Goal: Information Seeking & Learning: Learn about a topic

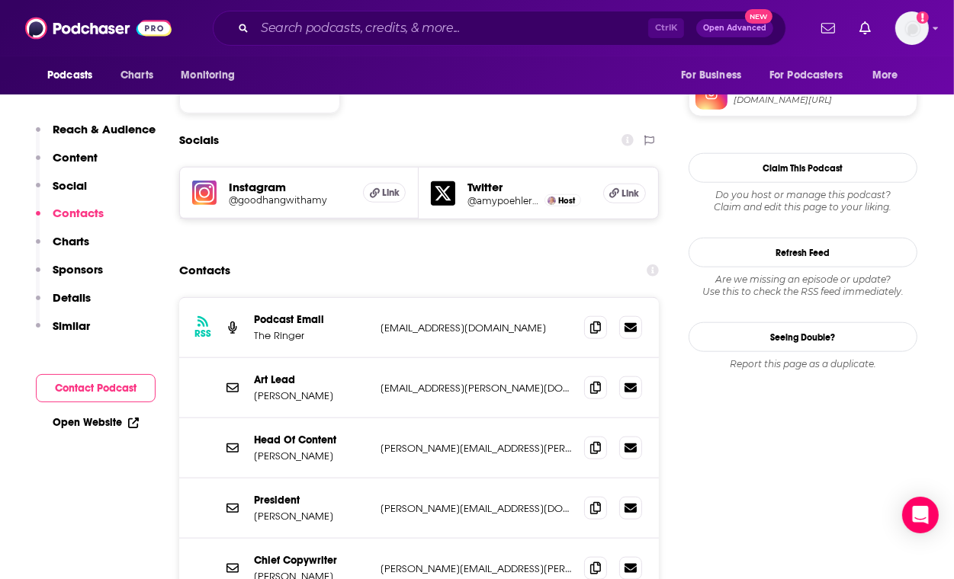
scroll to position [1453, 0]
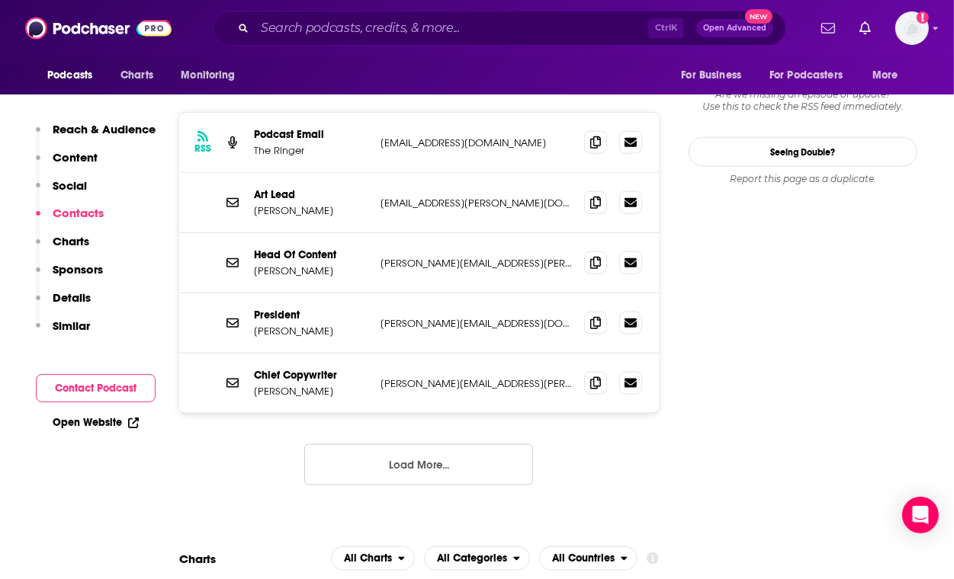
click at [463, 444] on button "Load More..." at bounding box center [418, 464] width 229 height 41
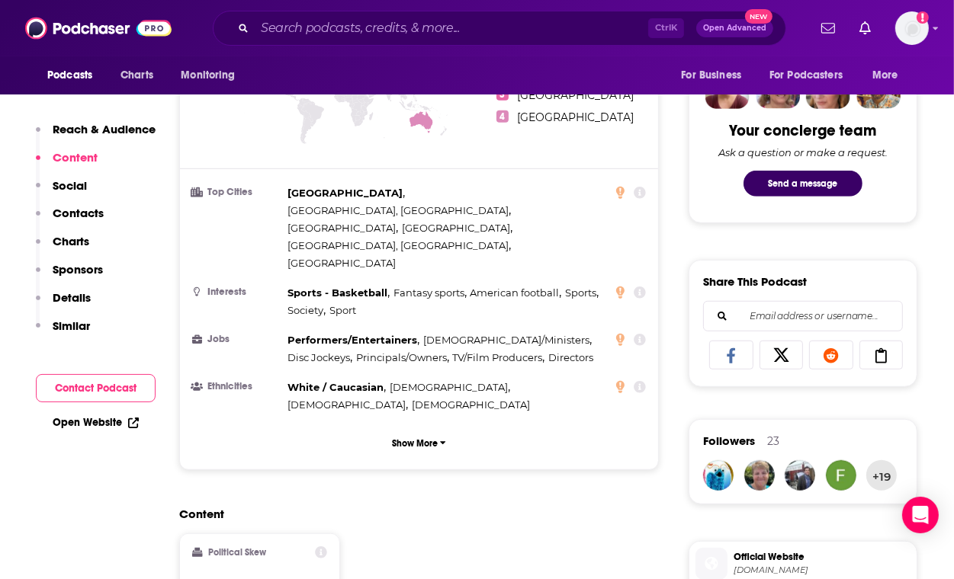
scroll to position [201, 0]
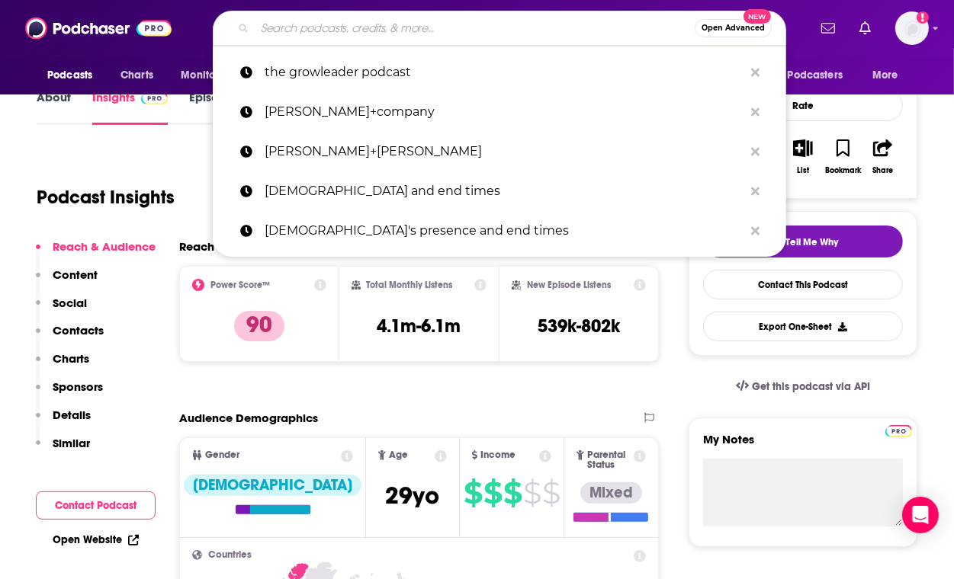
click at [317, 27] on input "Search podcasts, credits, & more..." at bounding box center [475, 28] width 440 height 24
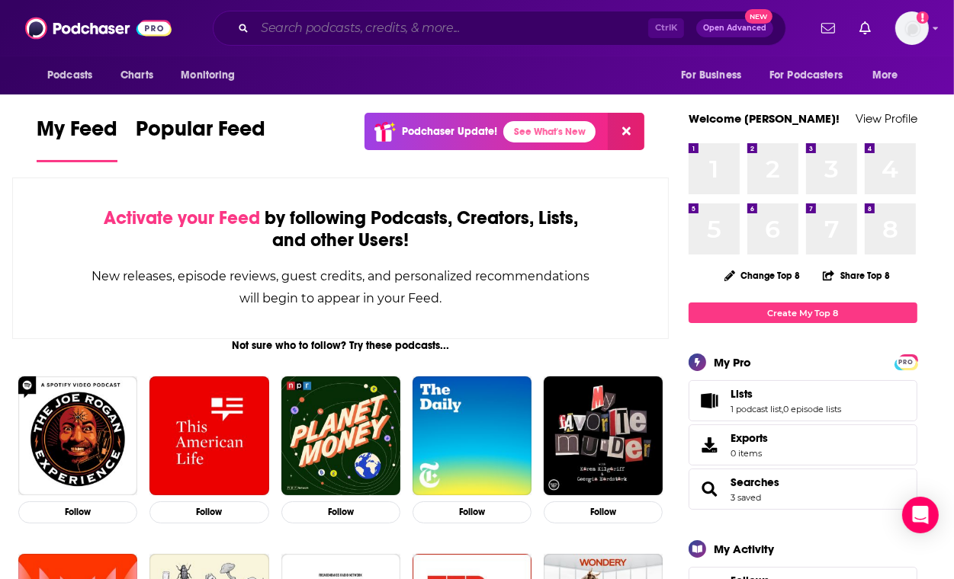
click at [421, 21] on input "Search podcasts, credits, & more..." at bounding box center [451, 28] width 393 height 24
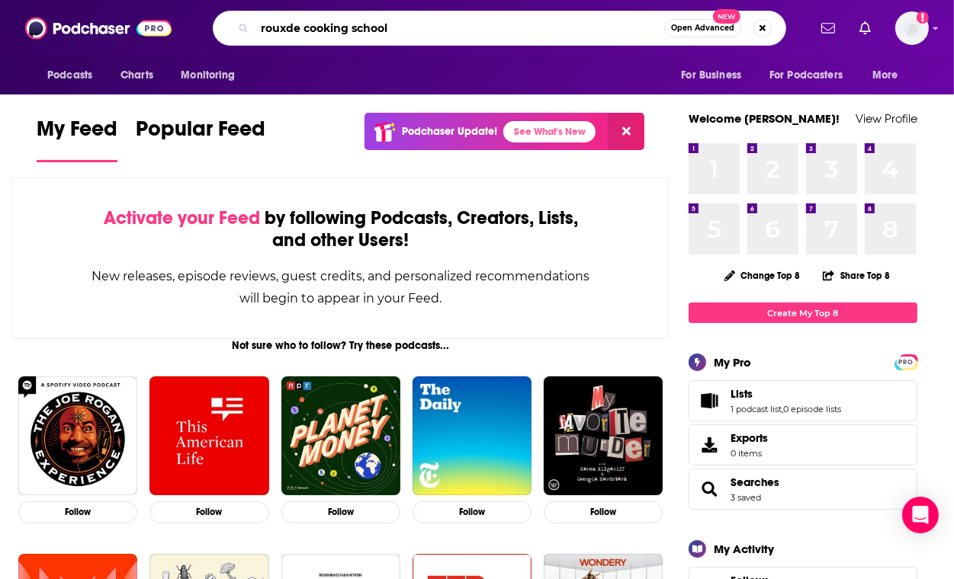
type input "rouxde cooking school"
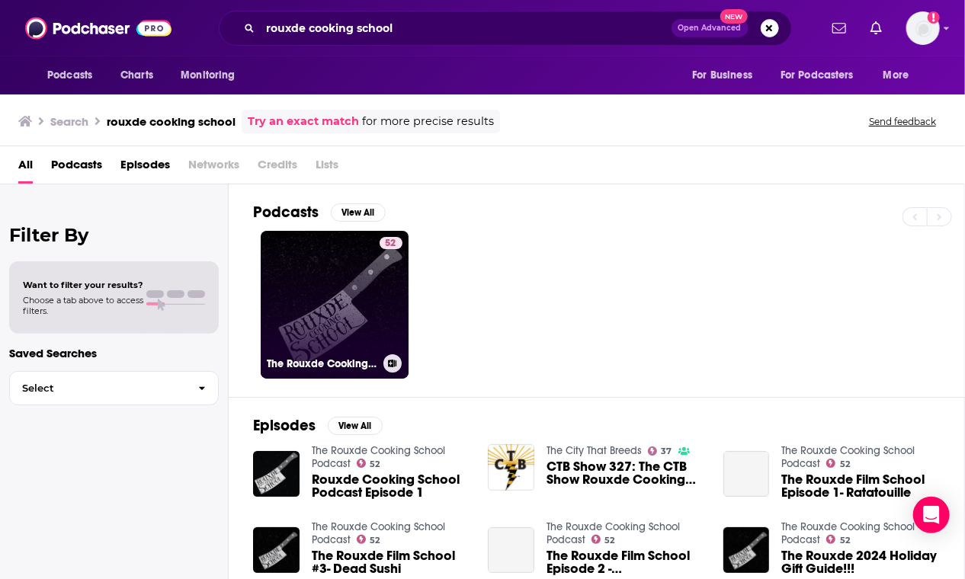
click at [362, 284] on link "52 The Rouxde Cooking School Podcast" at bounding box center [335, 305] width 148 height 148
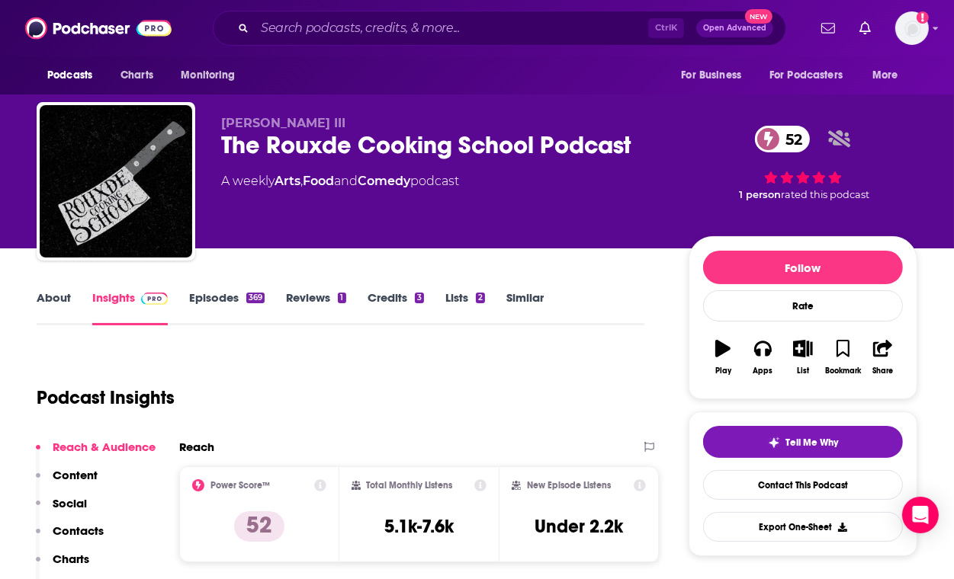
click at [524, 292] on link "Similar" at bounding box center [524, 307] width 37 height 35
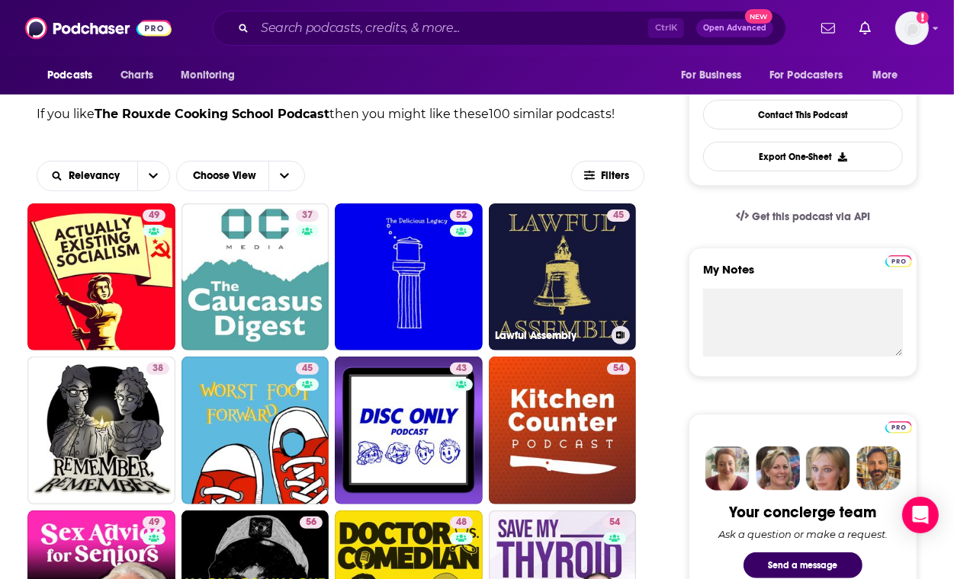
scroll to position [372, 0]
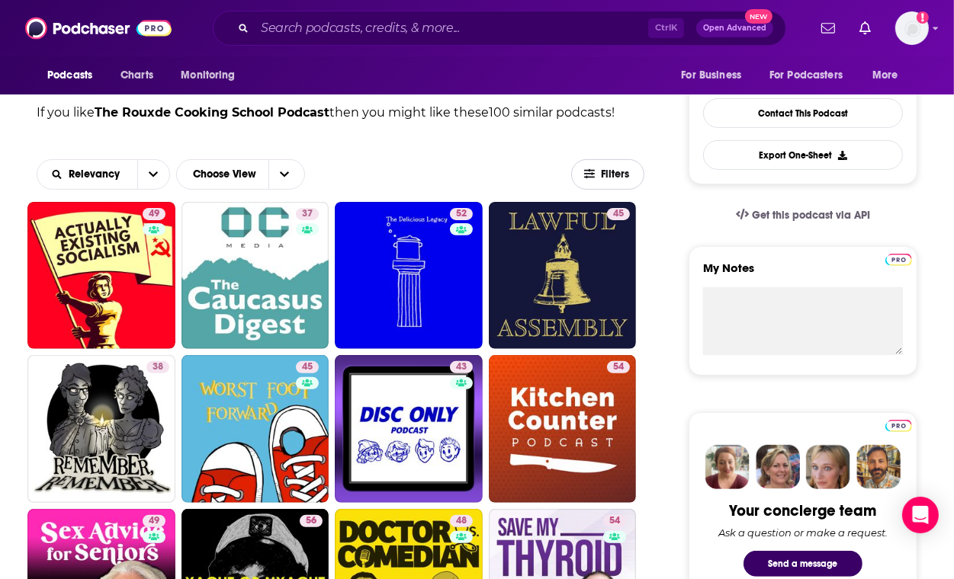
click at [609, 176] on span "Filters" at bounding box center [616, 174] width 30 height 11
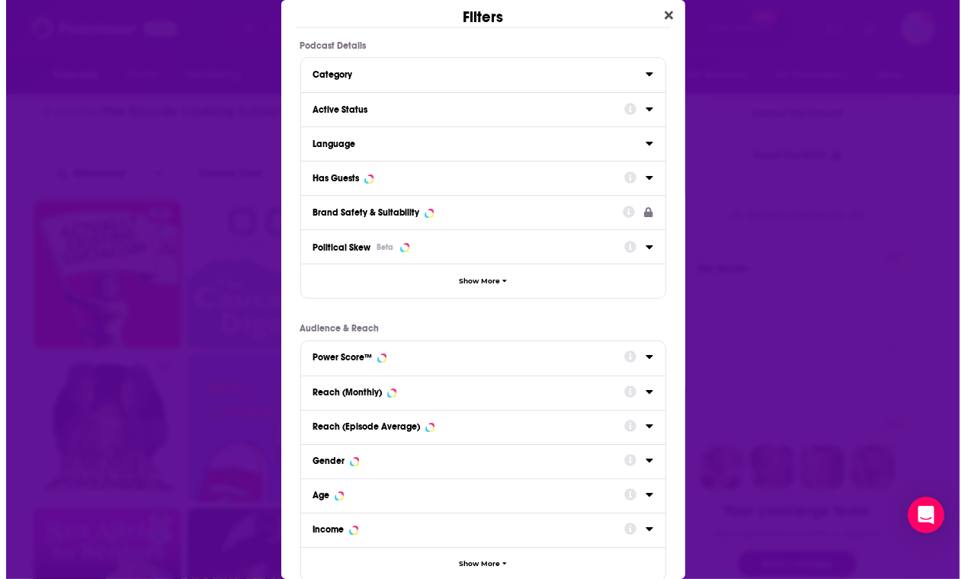
scroll to position [0, 0]
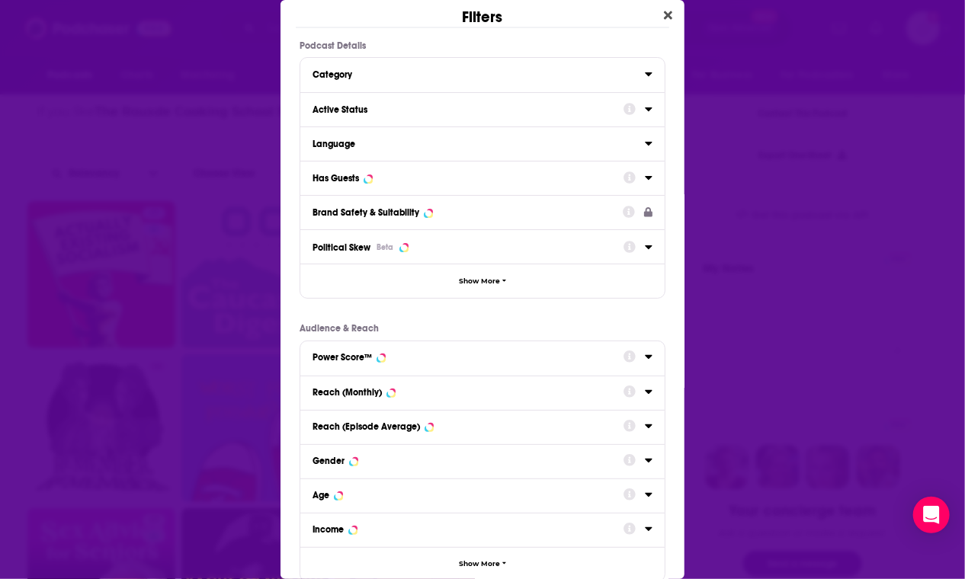
click at [391, 106] on div "Active Status" at bounding box center [463, 109] width 301 height 11
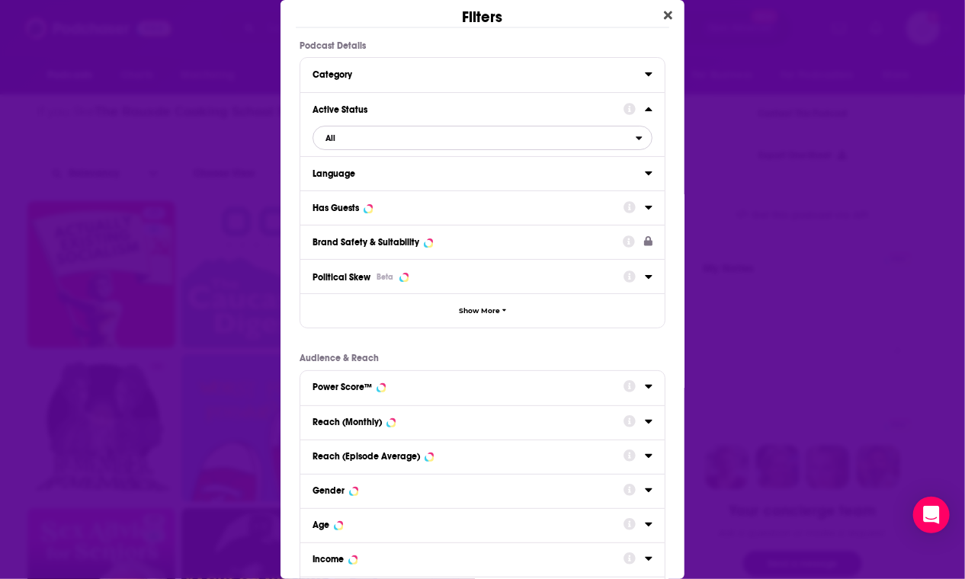
click at [424, 146] on span "All" at bounding box center [474, 138] width 322 height 20
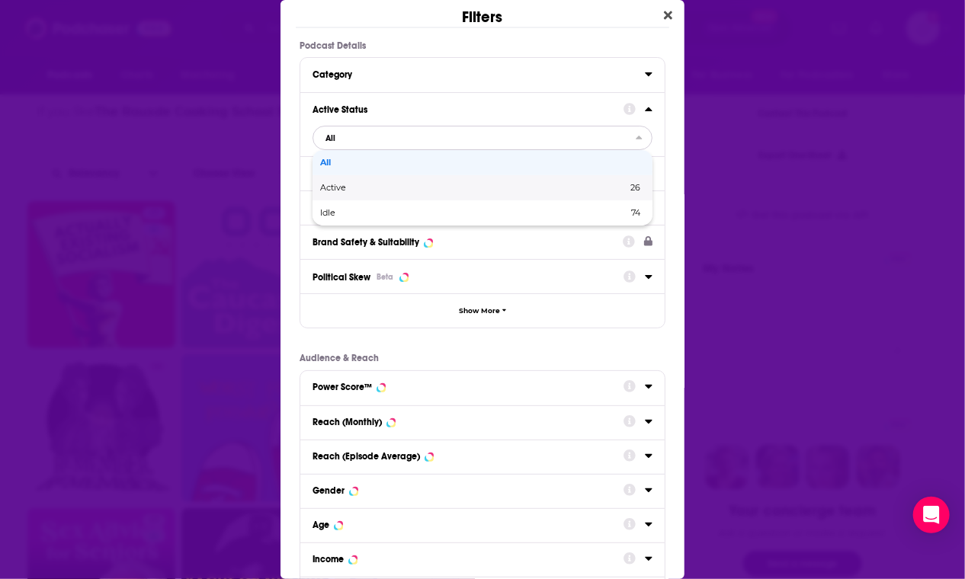
click at [404, 188] on span "Active" at bounding box center [403, 188] width 166 height 8
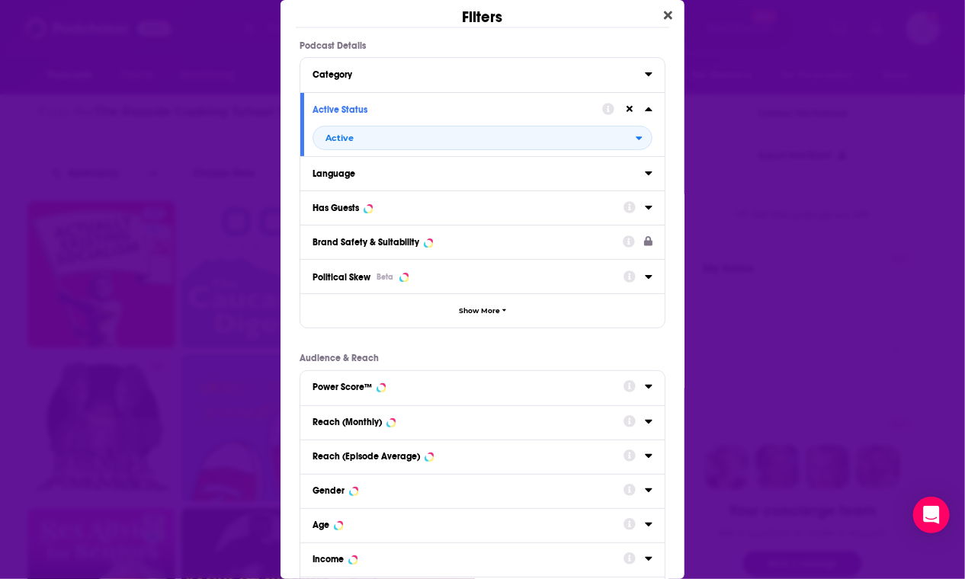
click at [380, 210] on div "Has Guests" at bounding box center [463, 208] width 301 height 11
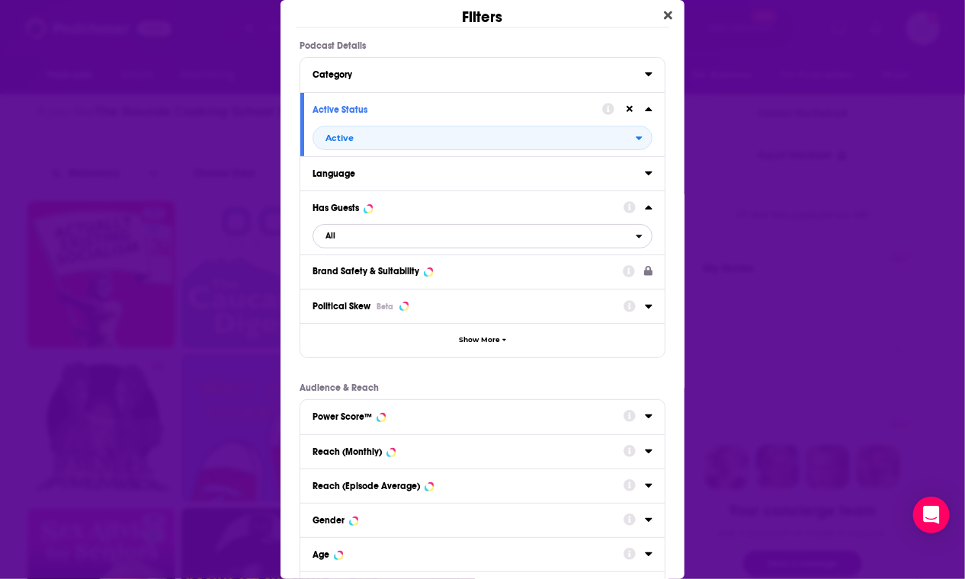
click at [364, 239] on span "All" at bounding box center [474, 236] width 322 height 20
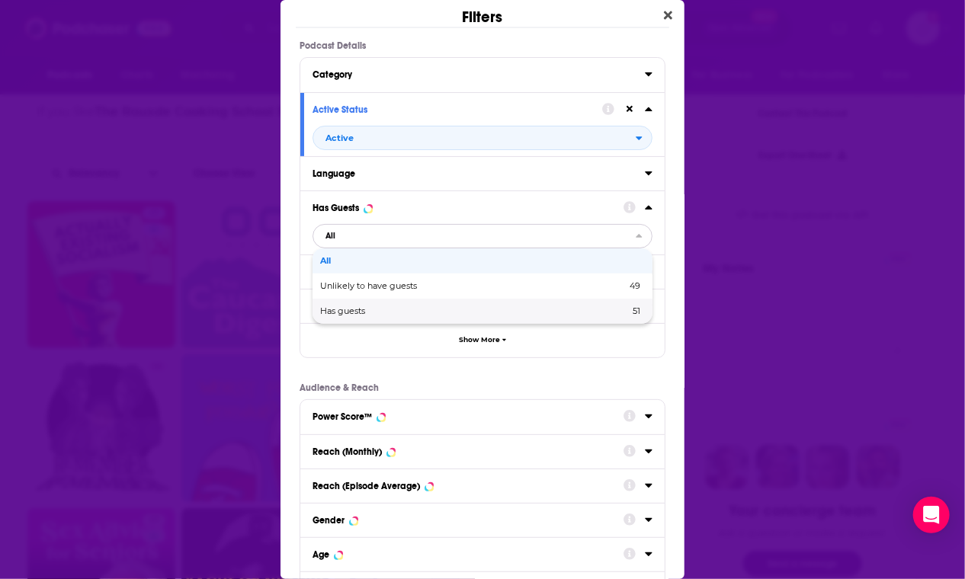
click at [362, 316] on div "Has guests 51" at bounding box center [483, 311] width 340 height 25
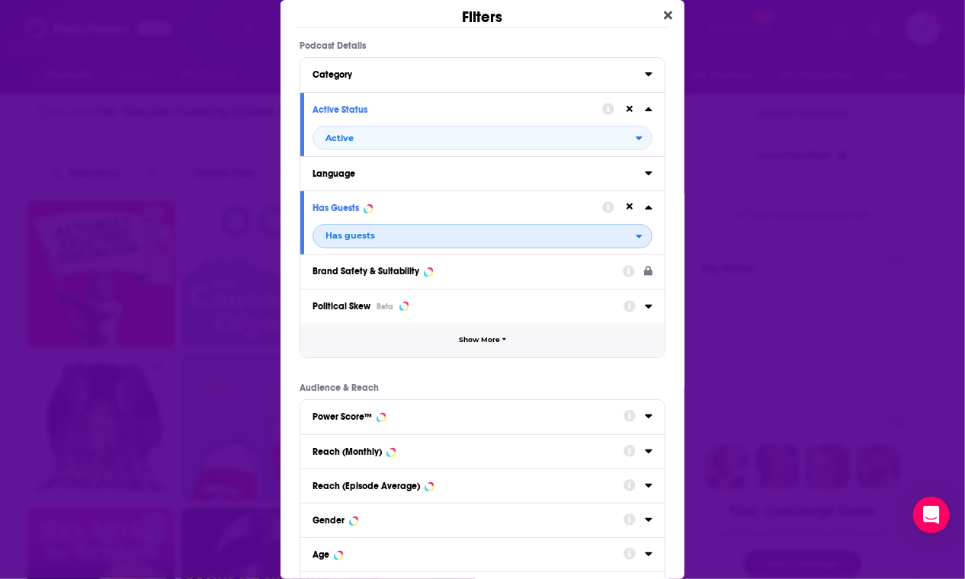
scroll to position [150, 0]
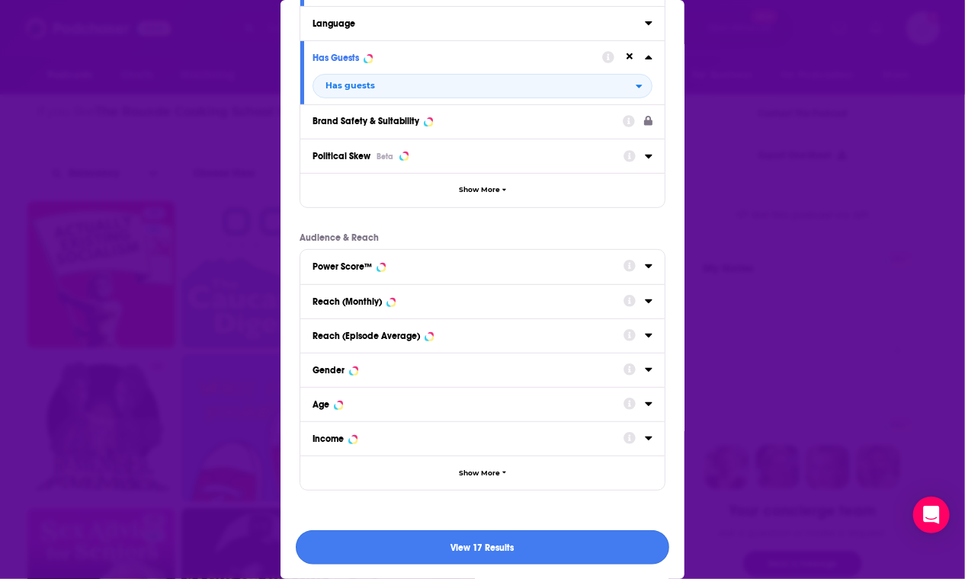
click at [543, 546] on button "View 17 Results" at bounding box center [483, 548] width 374 height 34
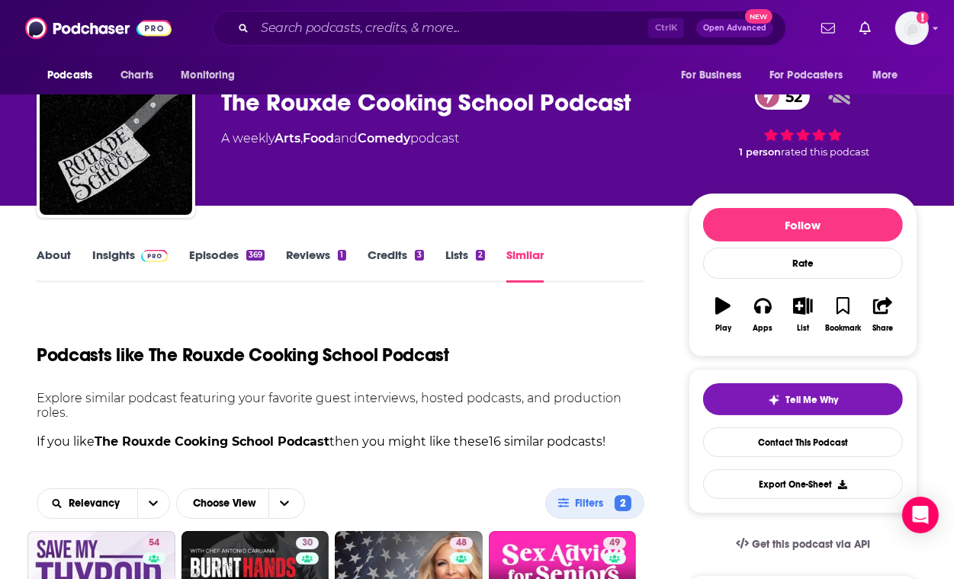
scroll to position [42, 0]
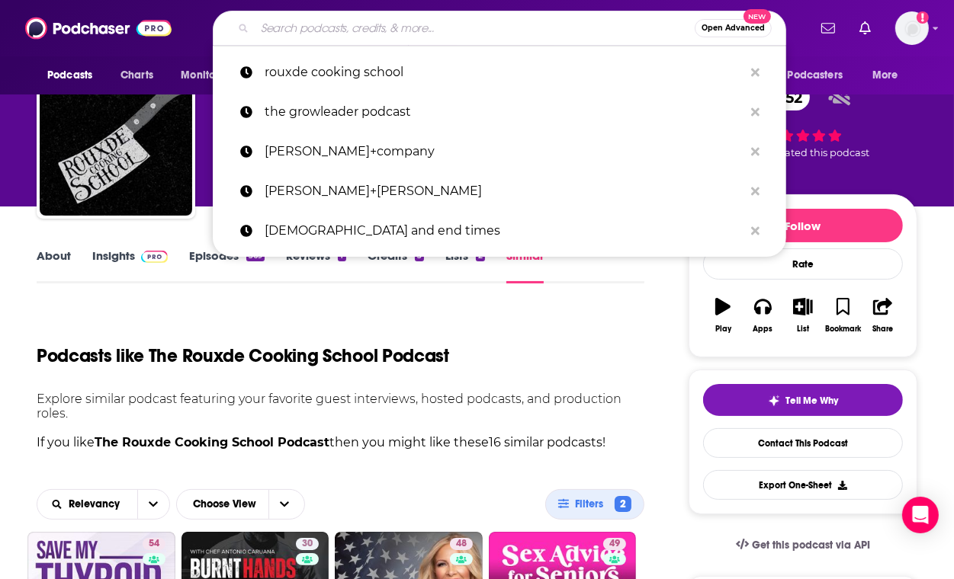
click at [451, 18] on input "Search podcasts, credits, & more..." at bounding box center [475, 28] width 440 height 24
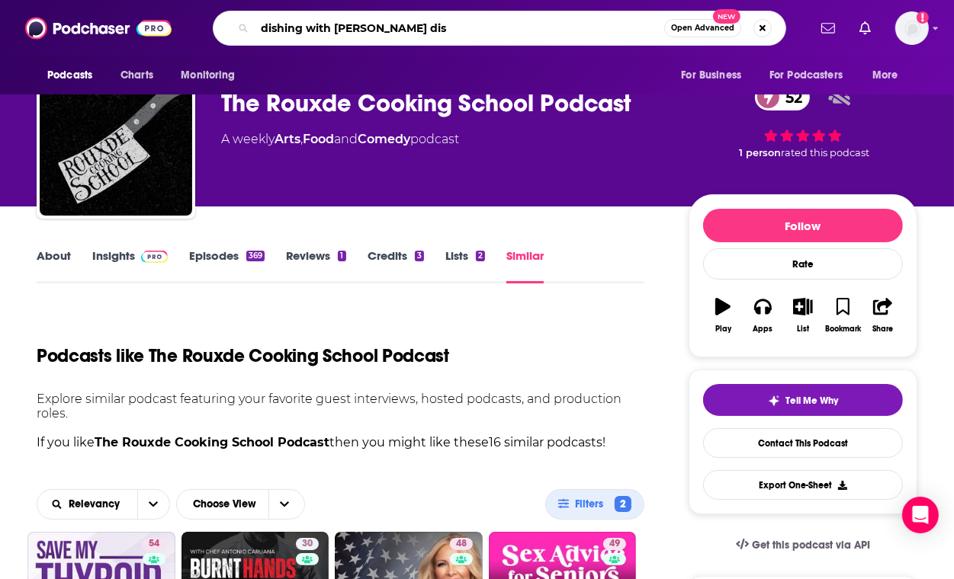
type input "dishing with stephanies dish"
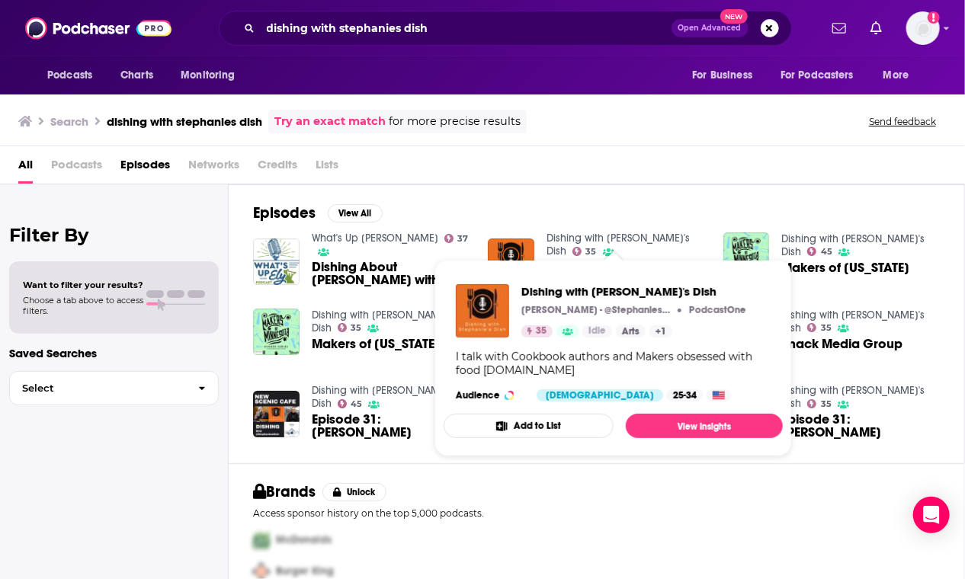
click at [620, 236] on link "Dishing with Stephanie's Dish" at bounding box center [618, 245] width 143 height 26
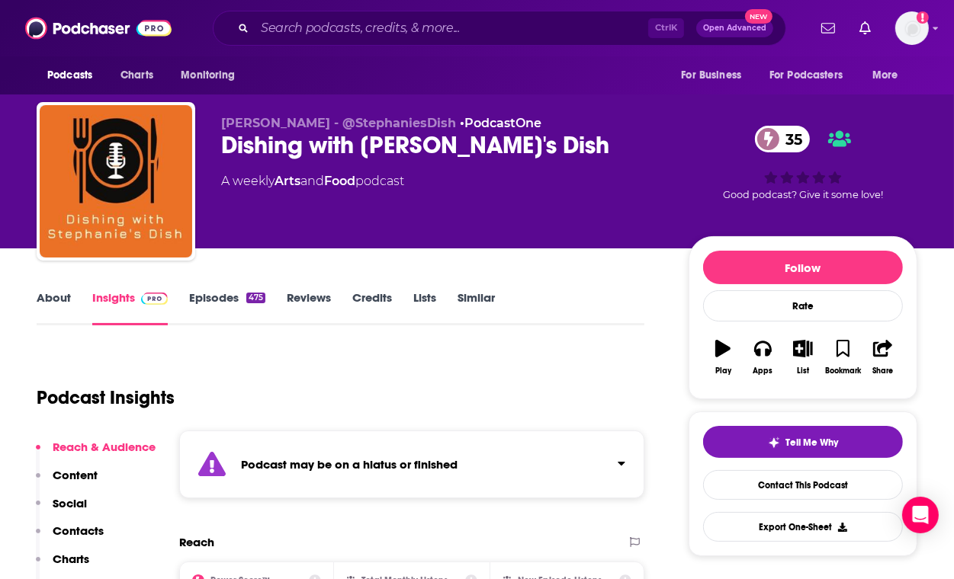
click at [484, 294] on link "Similar" at bounding box center [475, 307] width 37 height 35
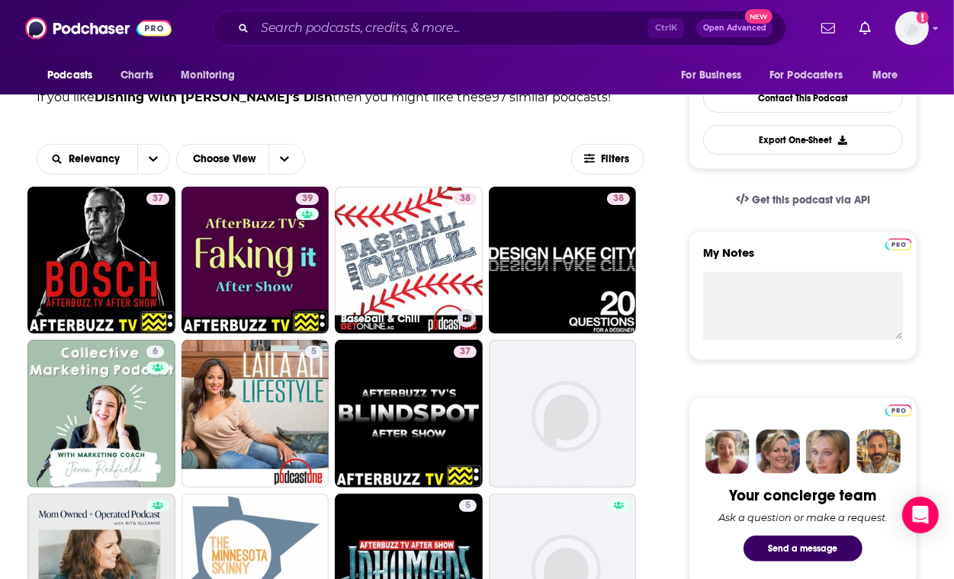
scroll to position [390, 0]
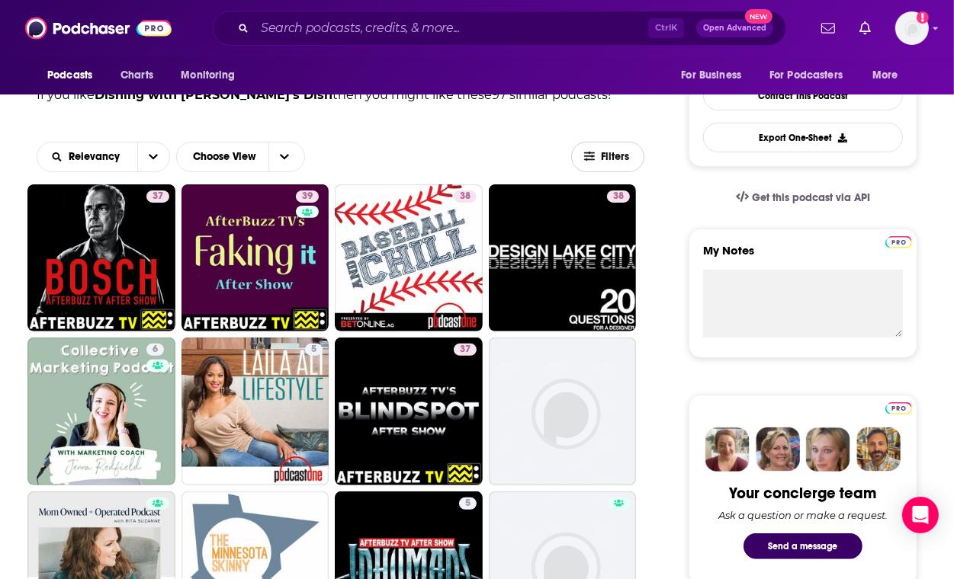
click at [621, 144] on button "Filters" at bounding box center [607, 157] width 73 height 30
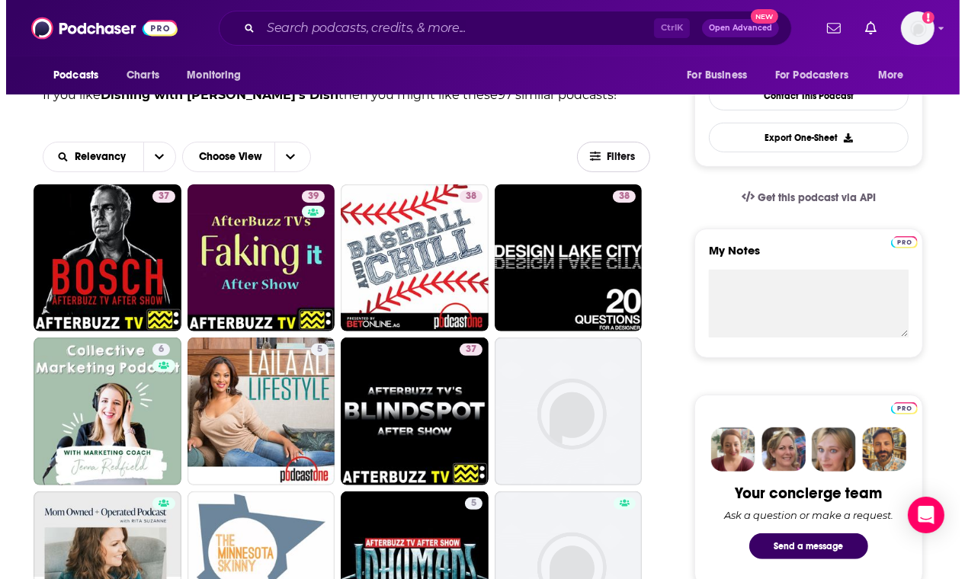
scroll to position [0, 0]
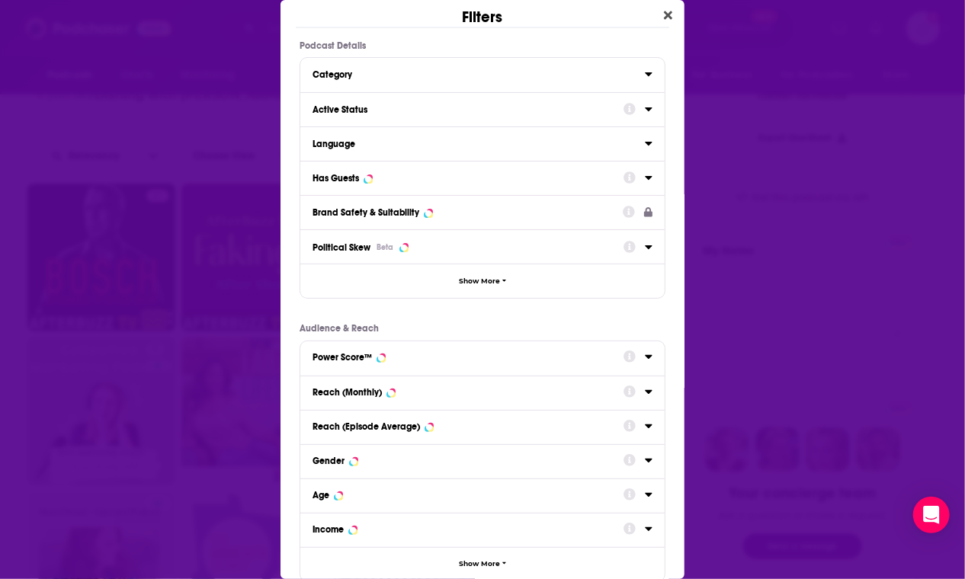
click at [361, 113] on div "Active Status" at bounding box center [463, 109] width 301 height 11
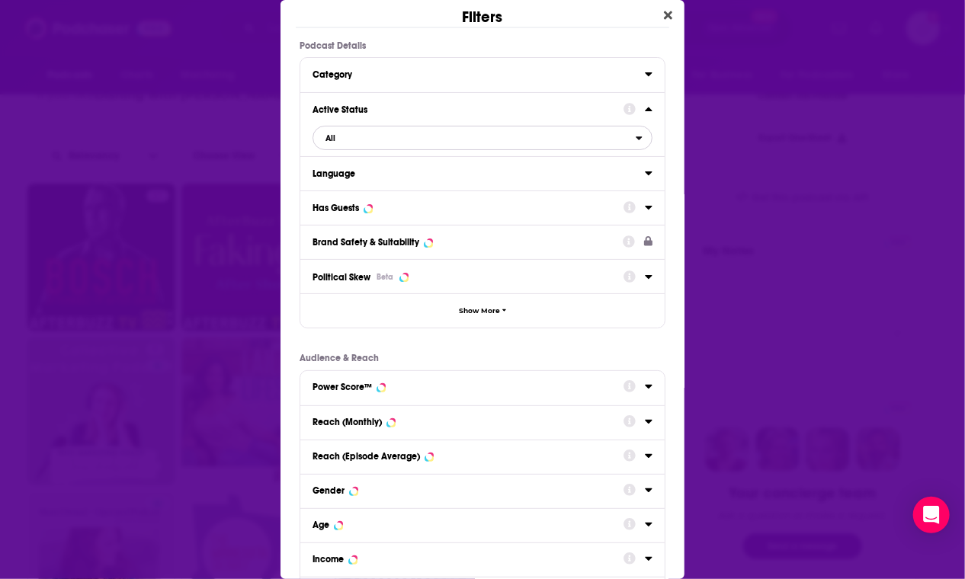
click at [564, 136] on span "All" at bounding box center [474, 138] width 322 height 20
click at [416, 124] on div "Active Status All" at bounding box center [482, 124] width 364 height 64
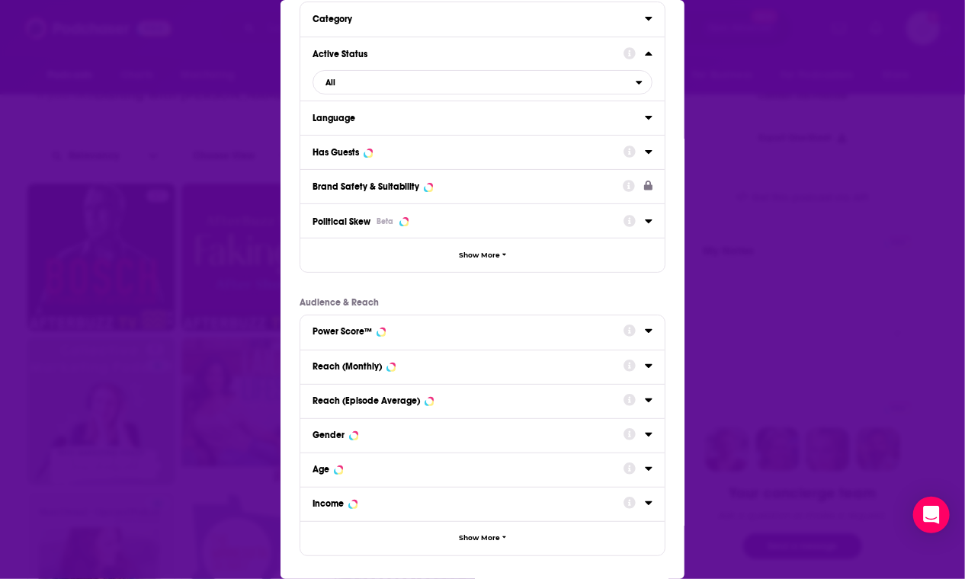
click at [397, 147] on div "Has Guests" at bounding box center [463, 152] width 301 height 11
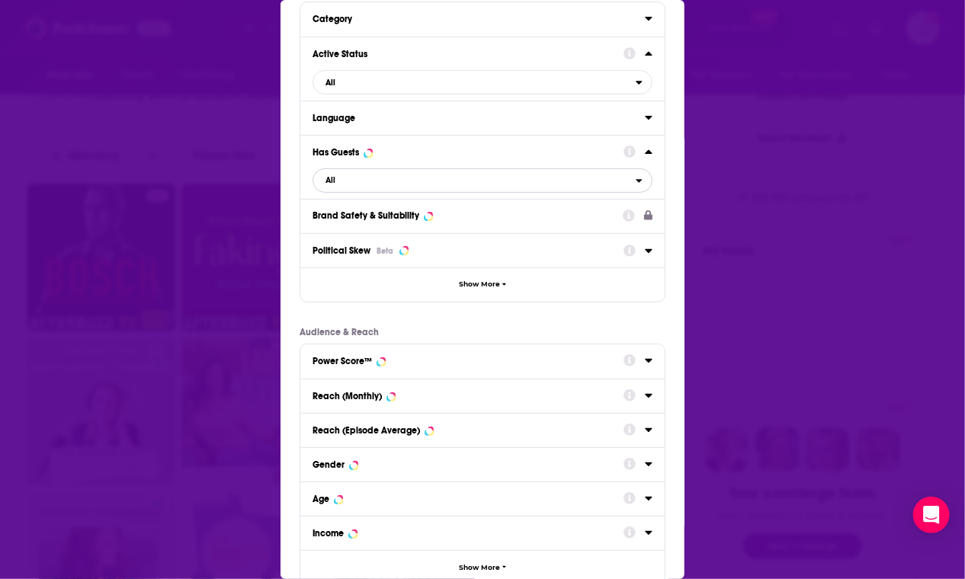
click at [470, 176] on span "All" at bounding box center [474, 181] width 322 height 20
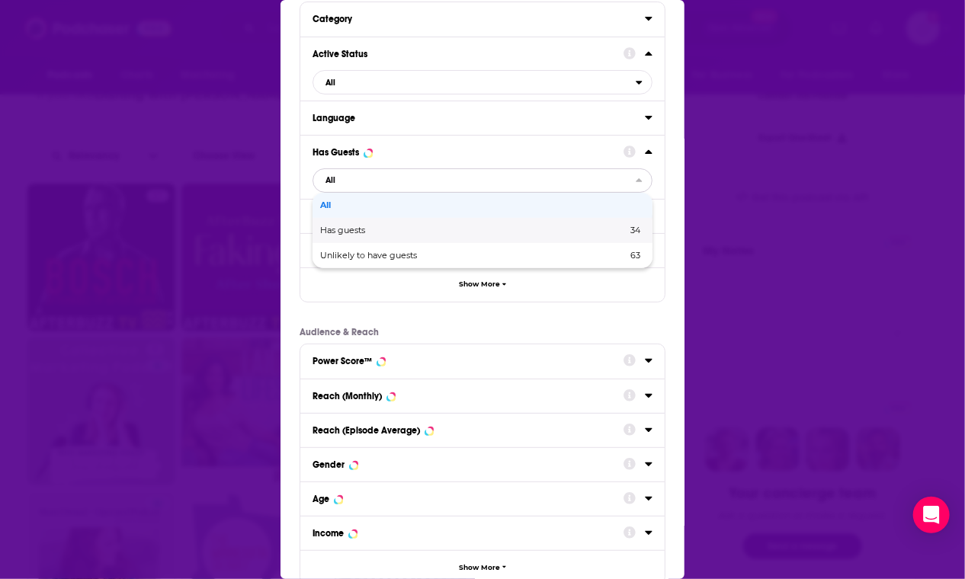
click at [438, 230] on span "Has guests" at bounding box center [408, 230] width 176 height 8
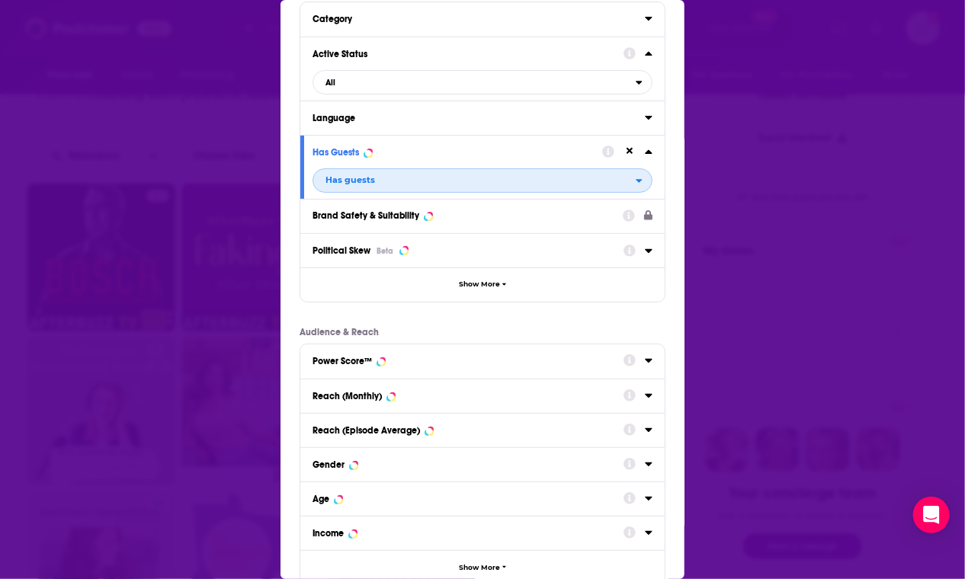
scroll to position [150, 0]
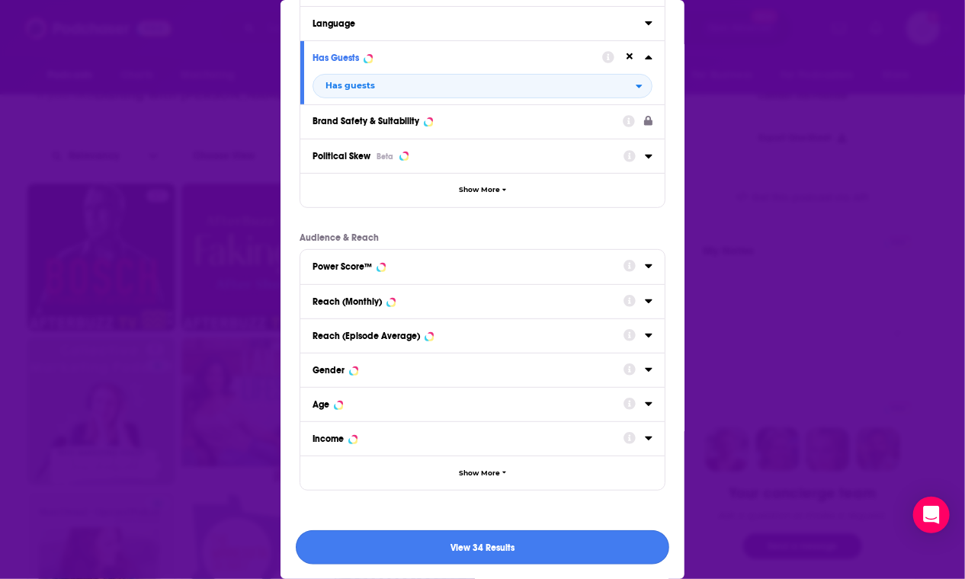
click at [525, 542] on button "View 34 Results" at bounding box center [483, 548] width 374 height 34
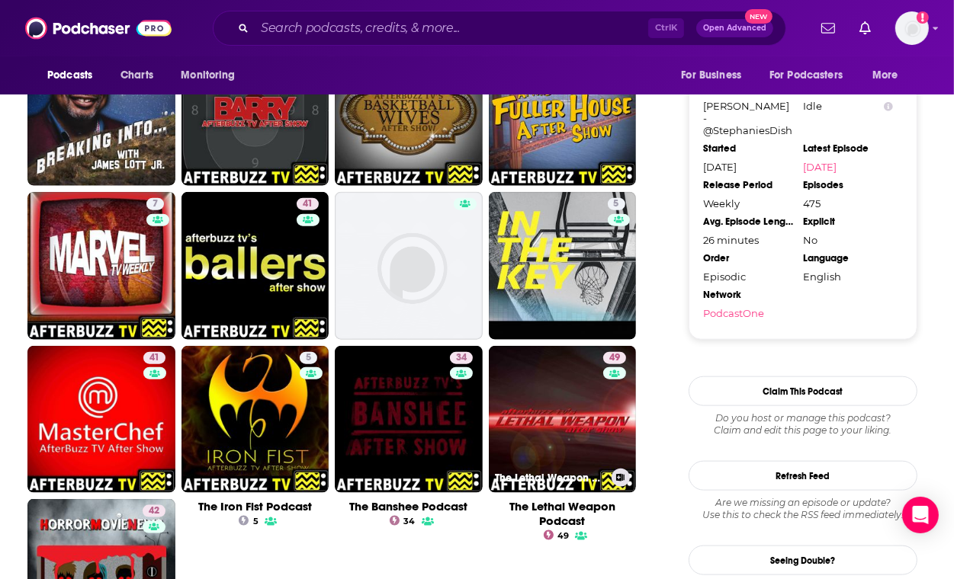
scroll to position [1303, 0]
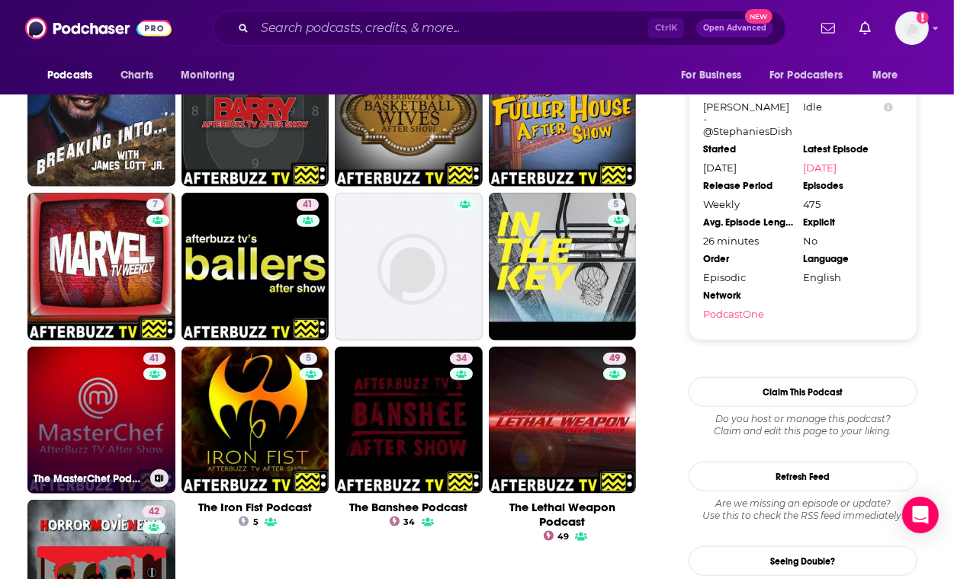
click at [107, 393] on link "41 The MasterChef Podcast" at bounding box center [101, 421] width 148 height 148
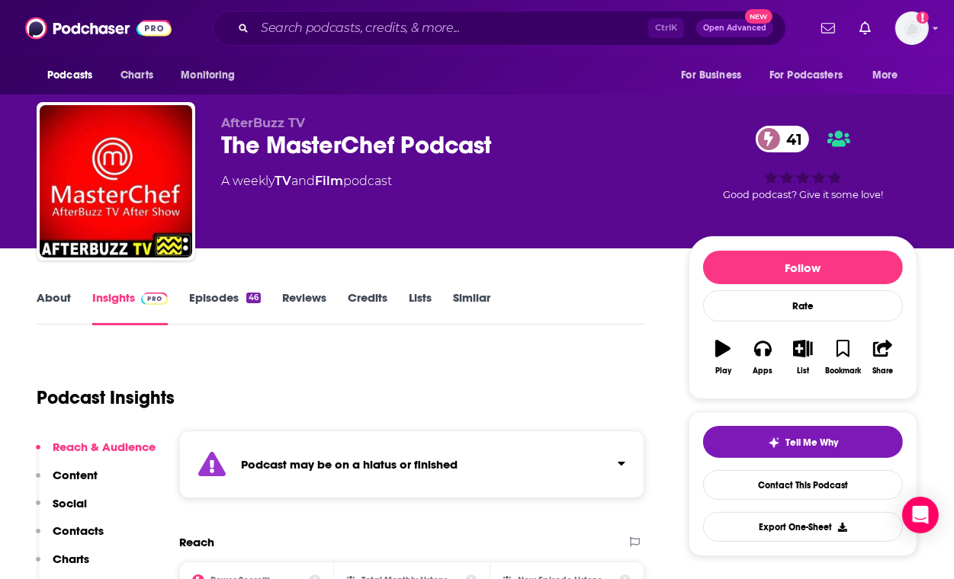
scroll to position [49, 0]
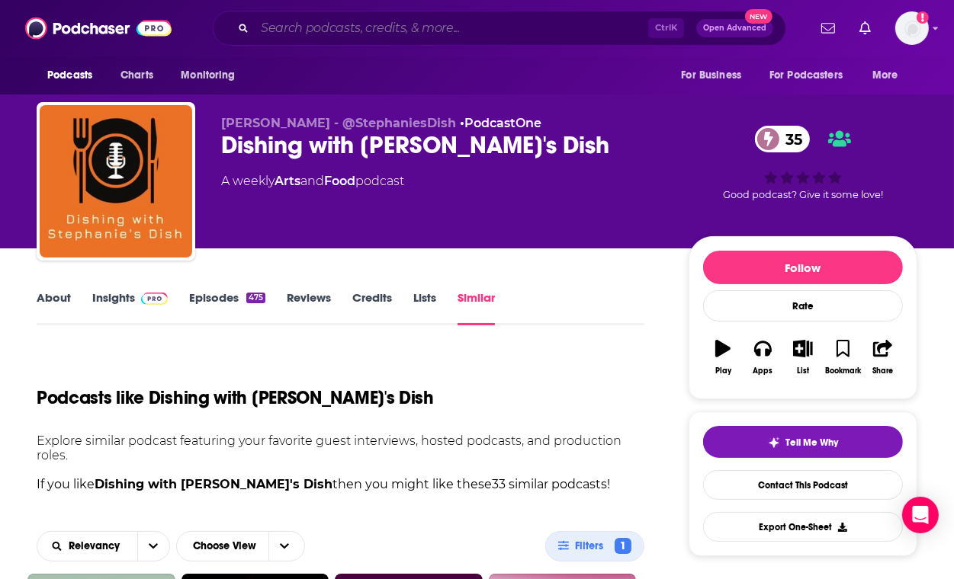
click at [362, 21] on input "Search podcasts, credits, & more..." at bounding box center [451, 28] width 393 height 24
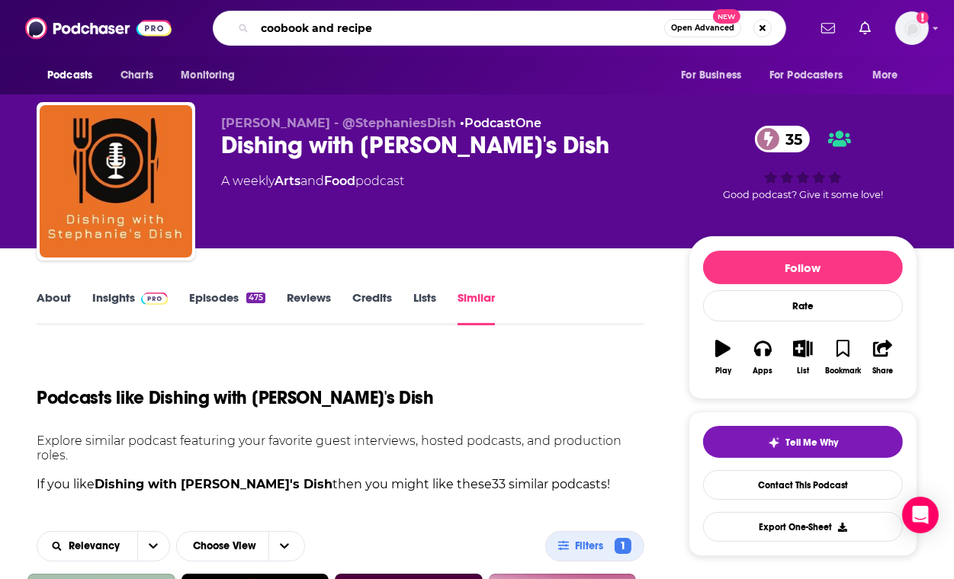
type input "coobook and recipes"
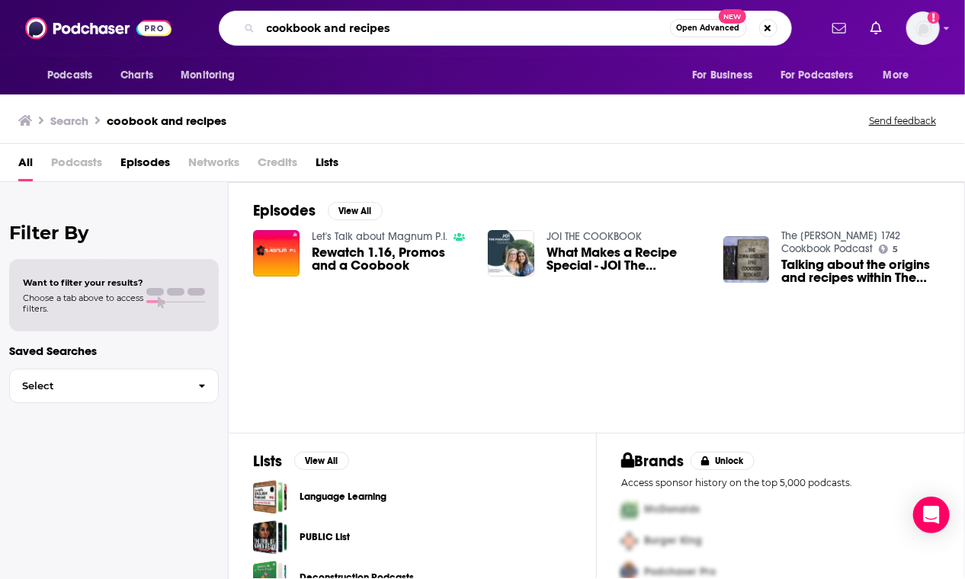
type input "cookbook and recipes"
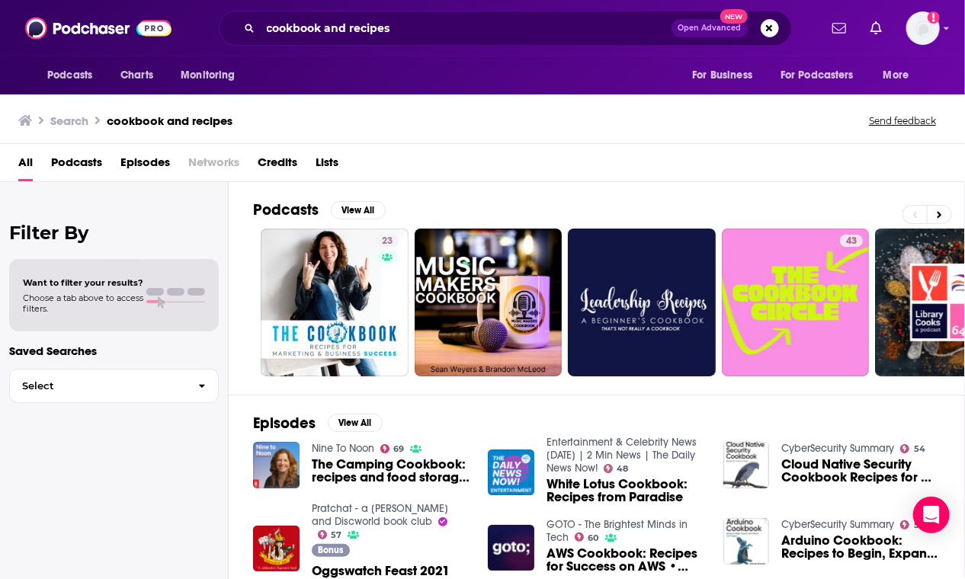
click at [74, 162] on span "Podcasts" at bounding box center [76, 165] width 51 height 31
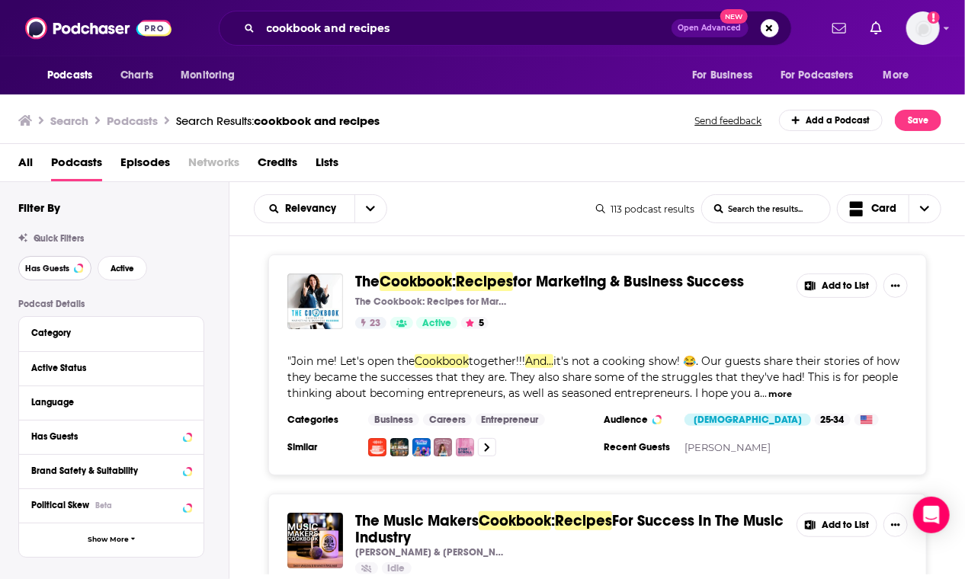
click at [31, 271] on span "Has Guests" at bounding box center [47, 269] width 44 height 8
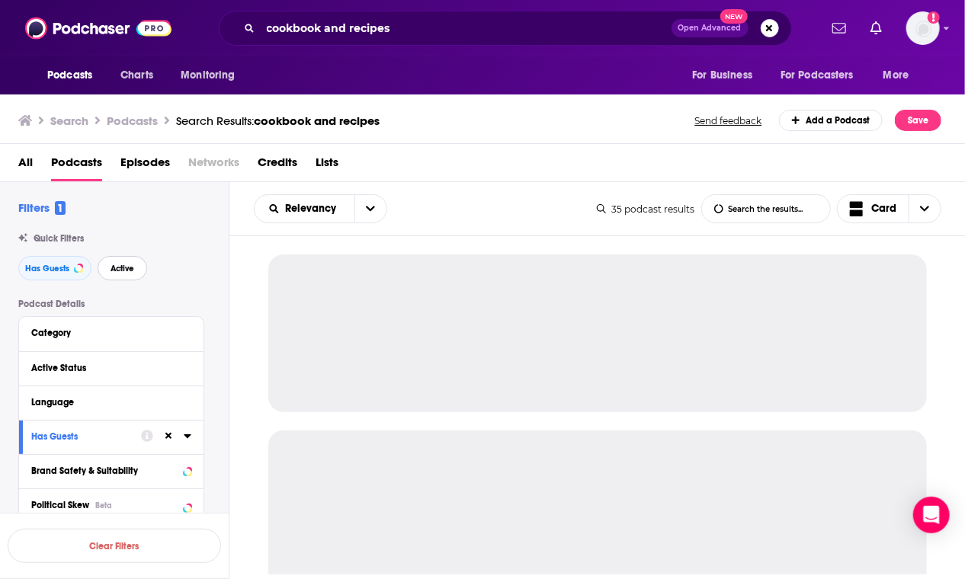
click at [133, 270] on span "Active" at bounding box center [123, 269] width 24 height 8
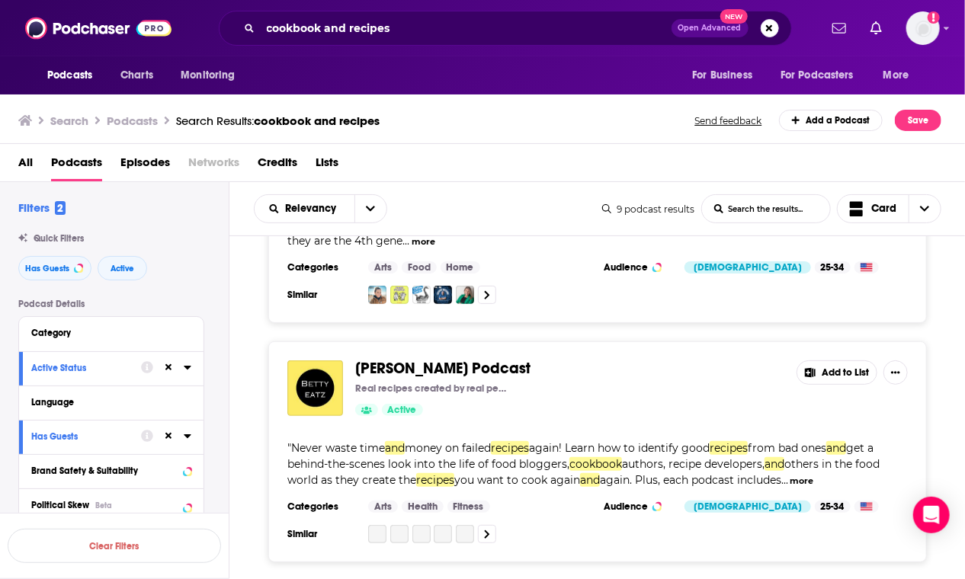
scroll to position [409, 0]
drag, startPoint x: 453, startPoint y: 338, endPoint x: 399, endPoint y: 353, distance: 55.5
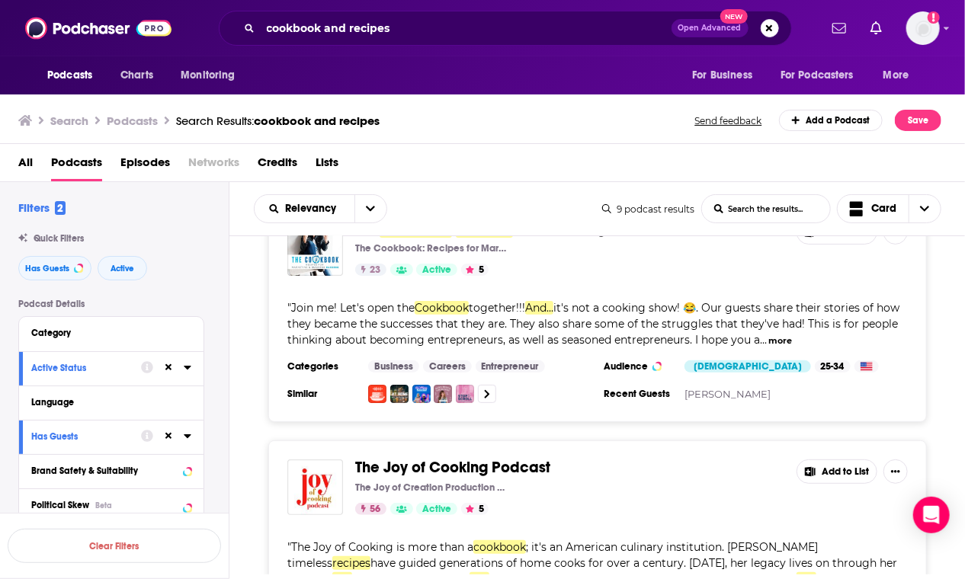
scroll to position [0, 0]
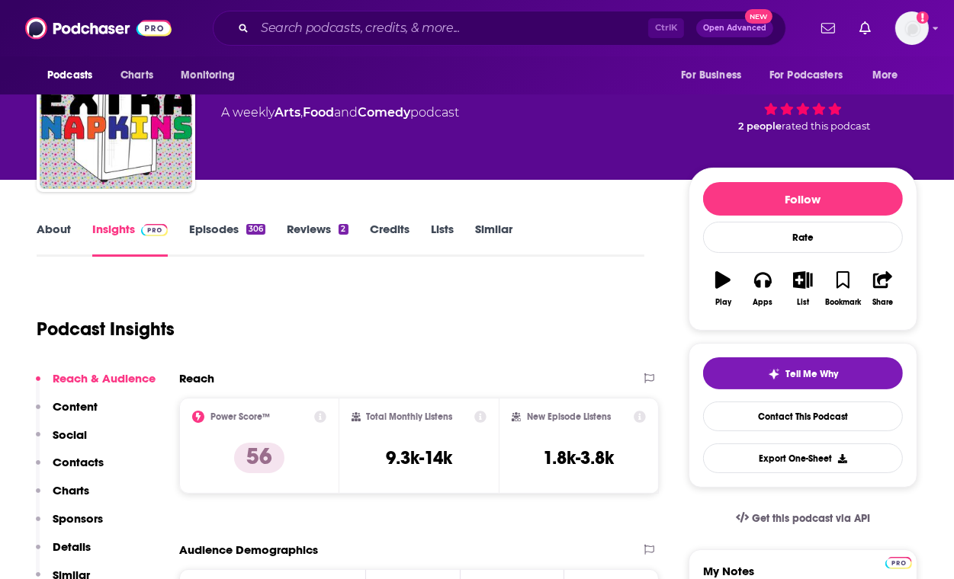
scroll to position [70, 0]
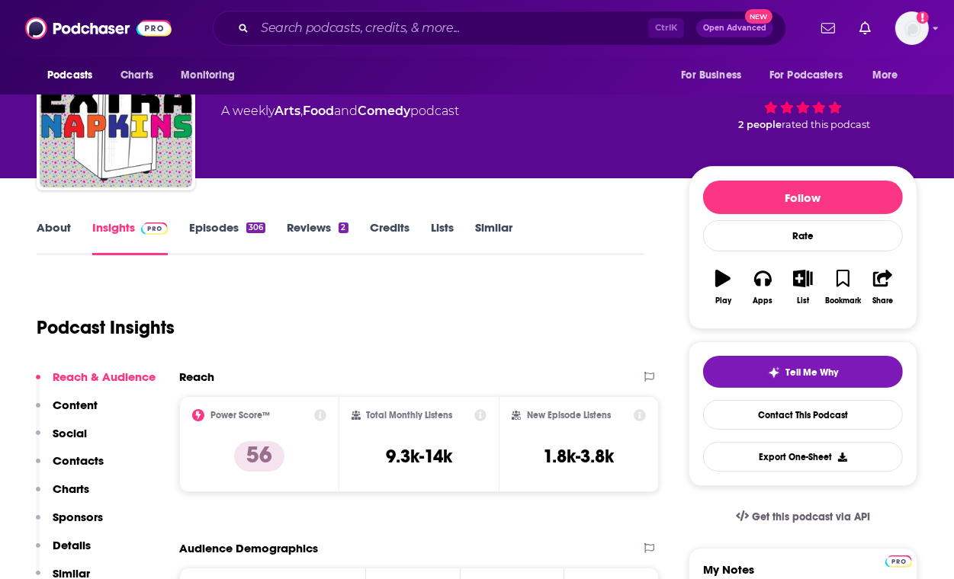
click at [50, 231] on link "About" at bounding box center [54, 237] width 34 height 35
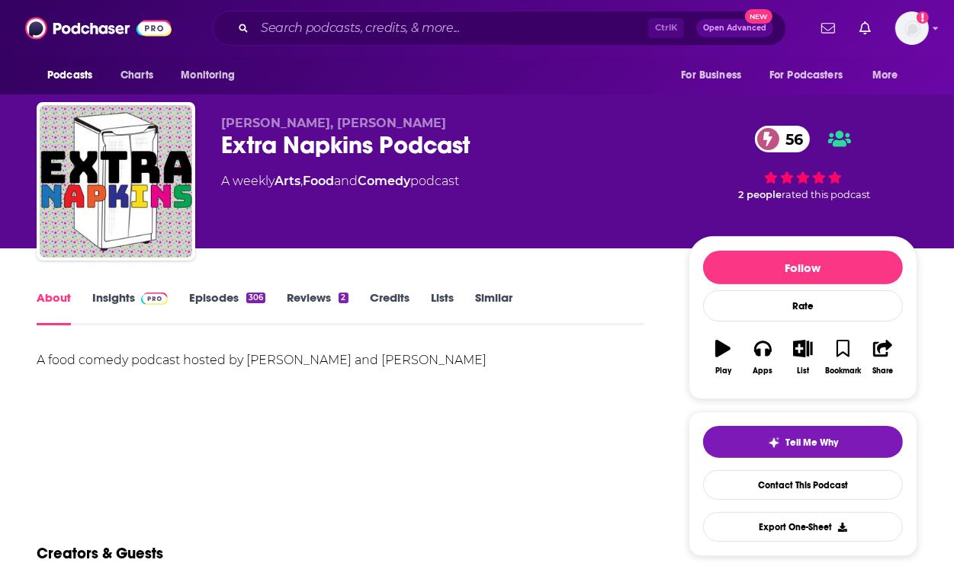
click at [110, 294] on link "Insights" at bounding box center [129, 307] width 75 height 35
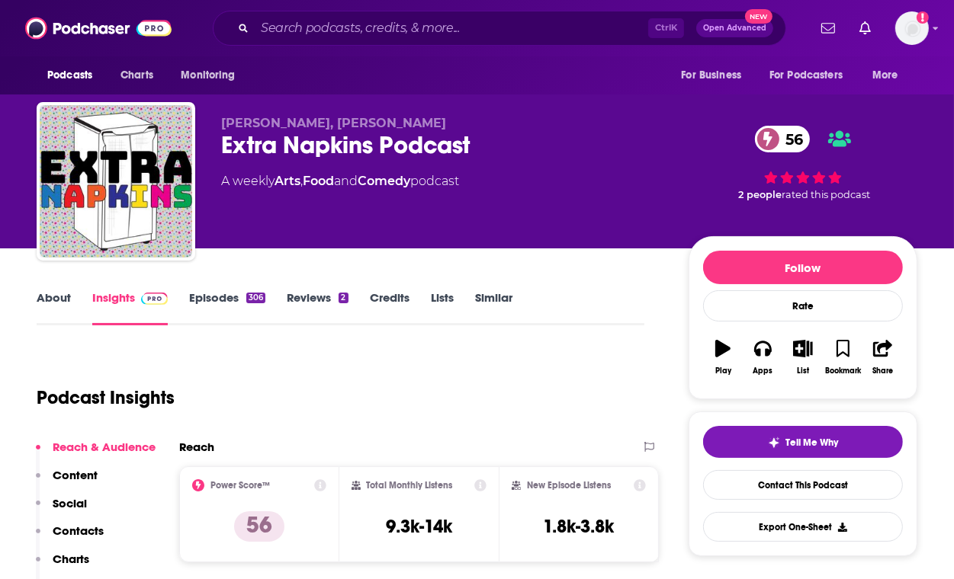
click at [209, 294] on link "Episodes 306" at bounding box center [227, 307] width 76 height 35
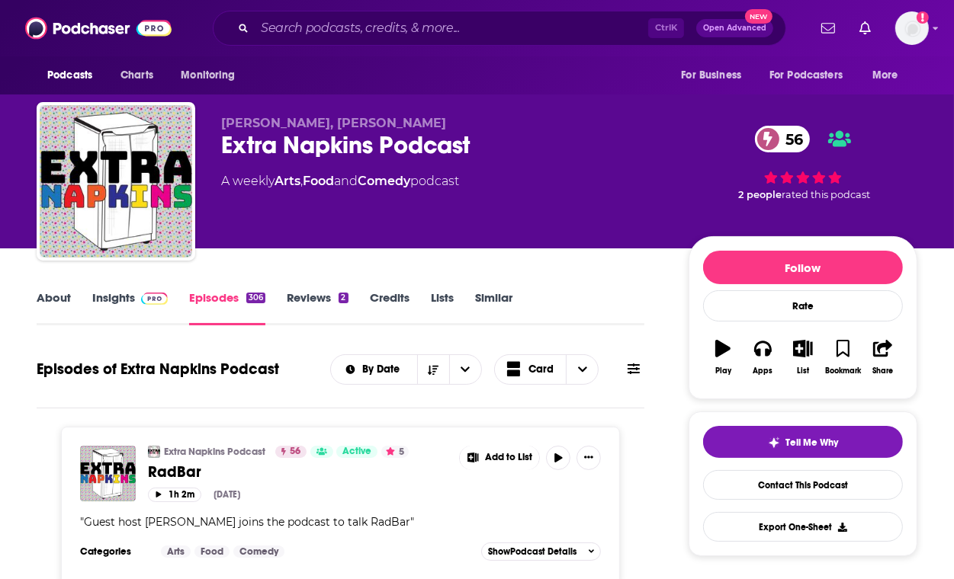
click at [107, 296] on link "Insights" at bounding box center [129, 307] width 75 height 35
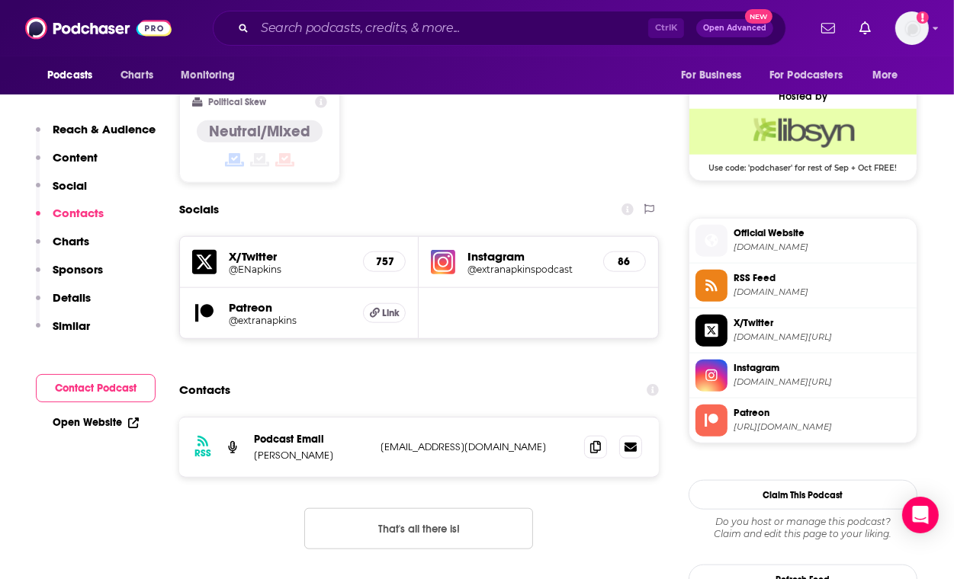
scroll to position [1247, 0]
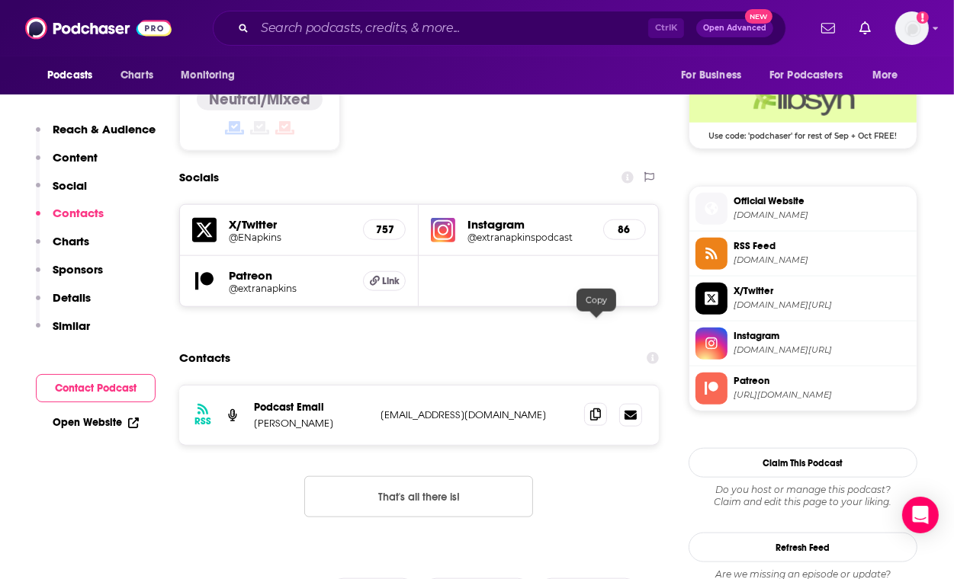
click at [587, 403] on span at bounding box center [595, 414] width 23 height 23
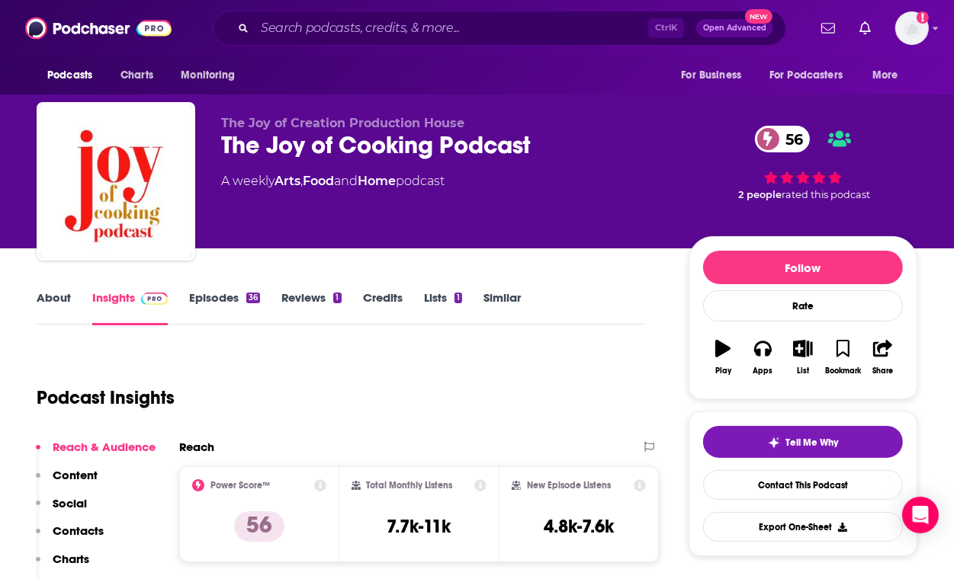
click at [58, 292] on link "About" at bounding box center [54, 307] width 34 height 35
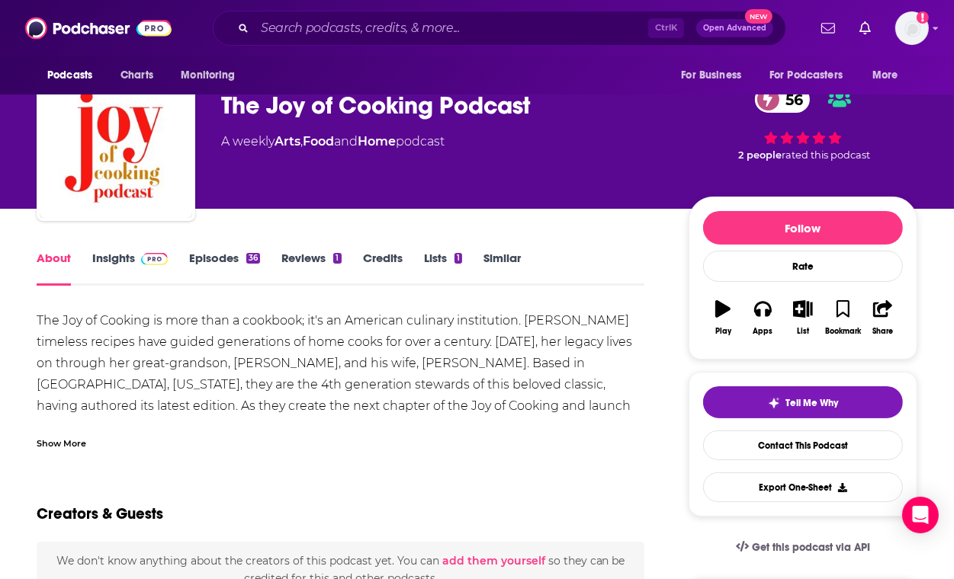
scroll to position [46, 0]
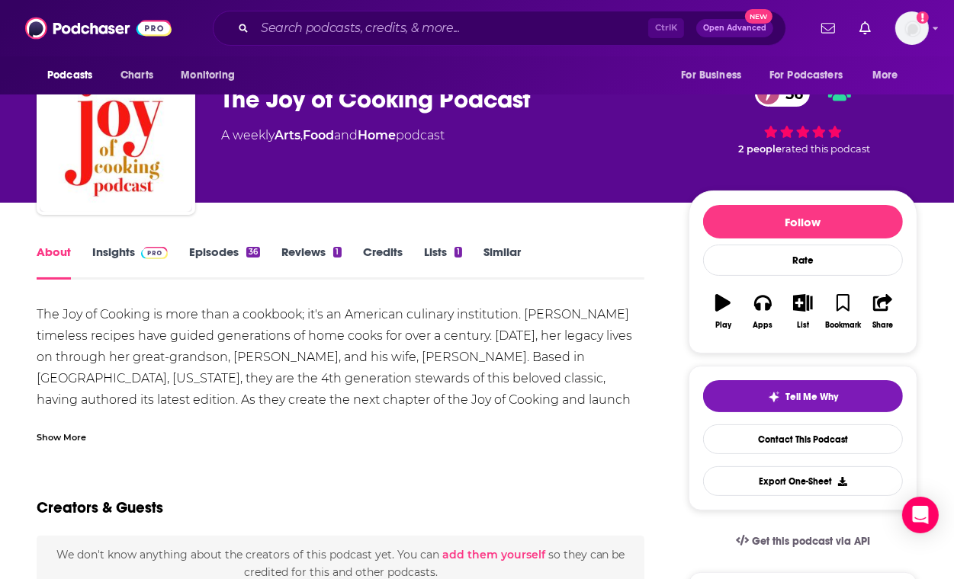
click at [64, 435] on div "Show More" at bounding box center [62, 436] width 50 height 14
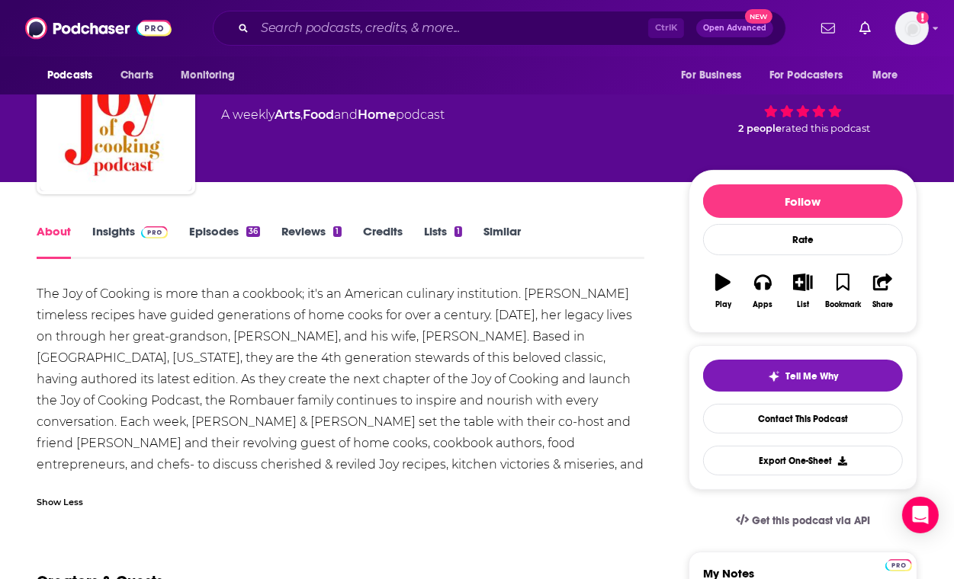
scroll to position [66, 0]
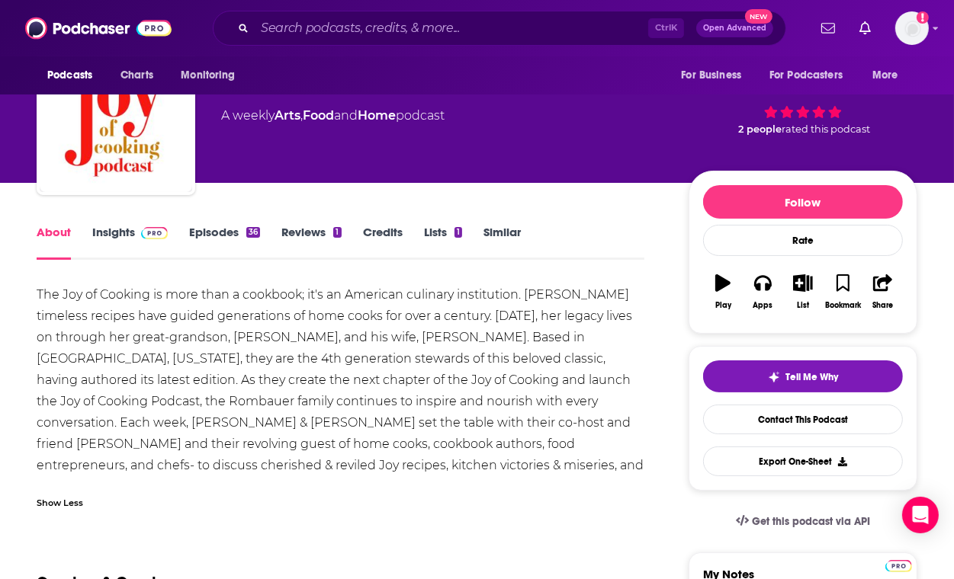
click at [113, 238] on link "Insights" at bounding box center [129, 242] width 75 height 35
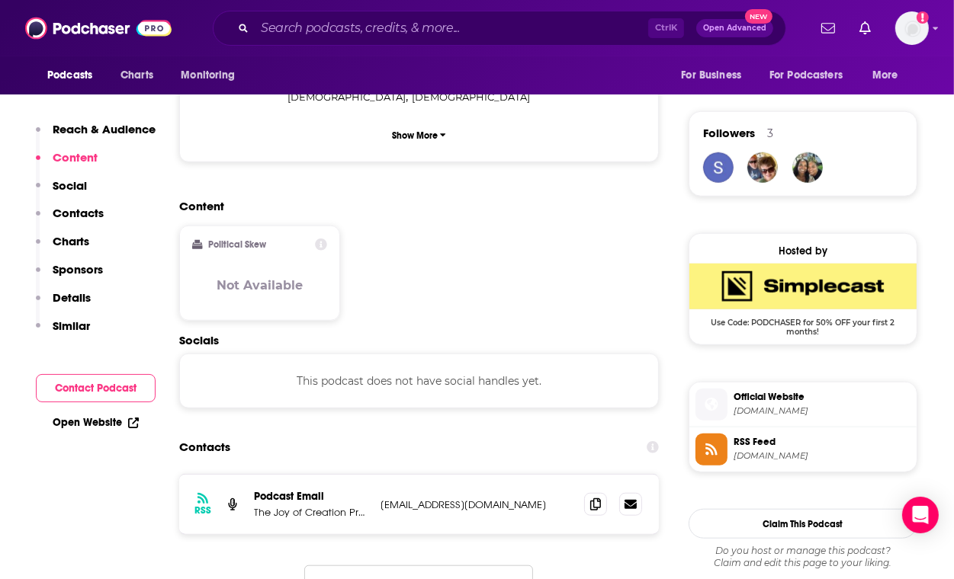
scroll to position [1063, 0]
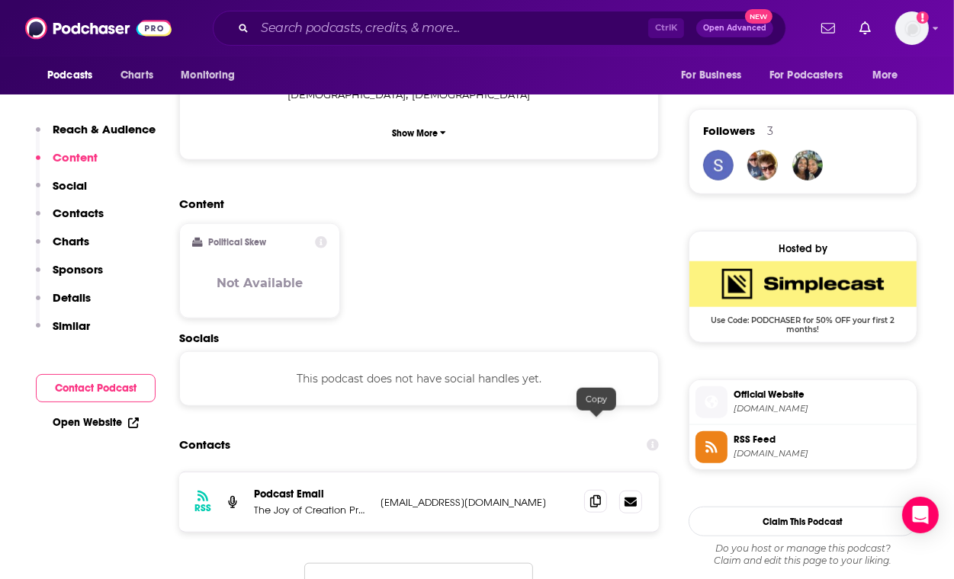
click at [596, 496] on icon at bounding box center [595, 502] width 11 height 12
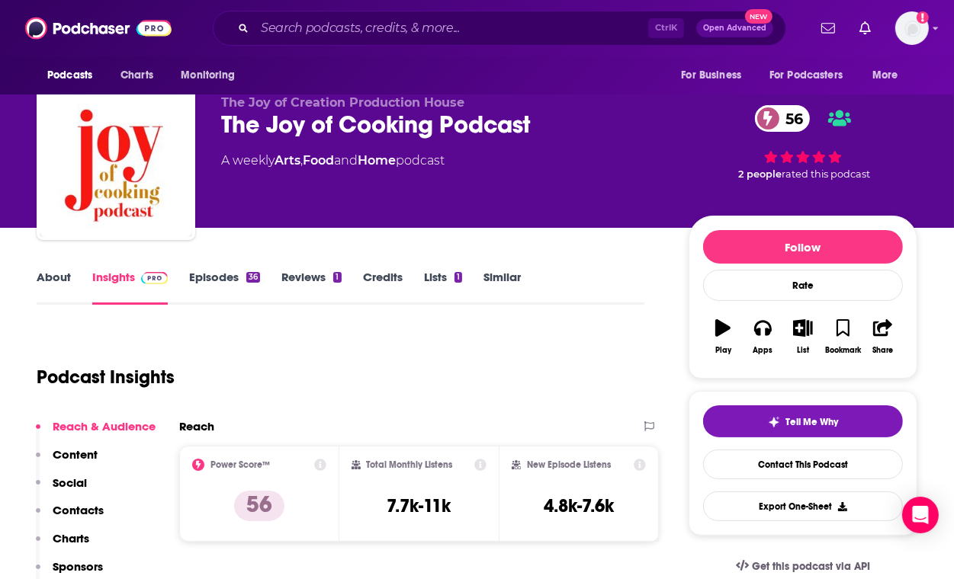
scroll to position [0, 0]
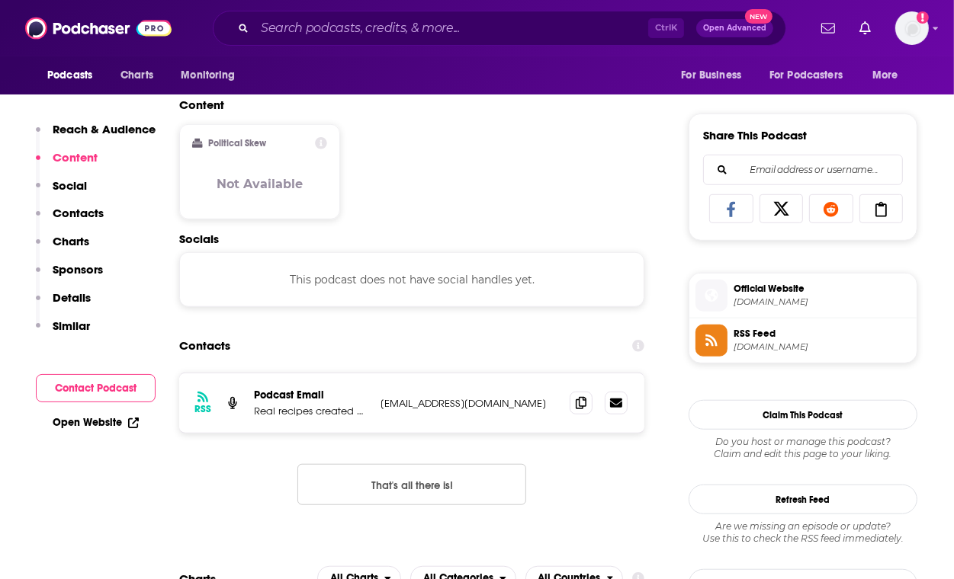
scroll to position [900, 0]
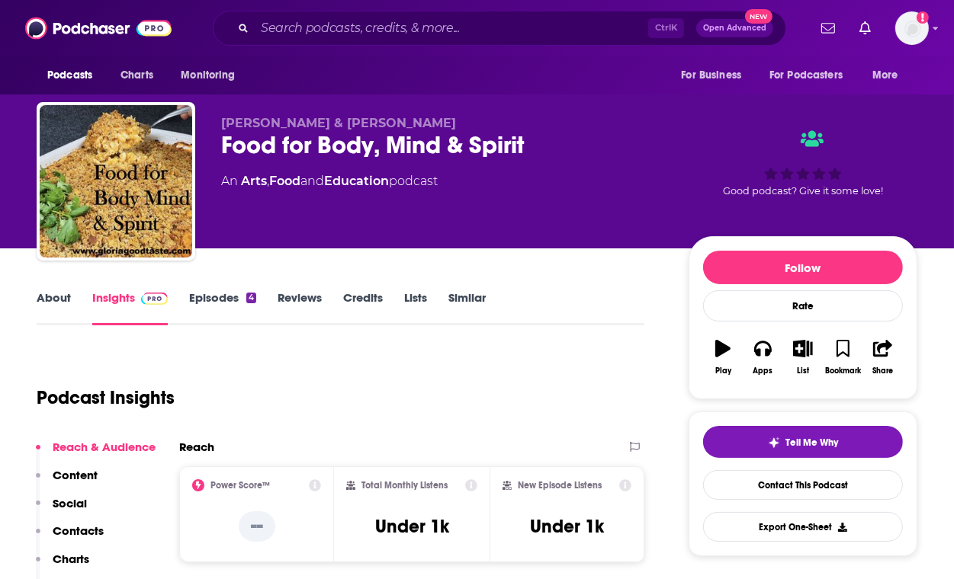
click at [50, 294] on link "About" at bounding box center [54, 307] width 34 height 35
